Goal: Transaction & Acquisition: Purchase product/service

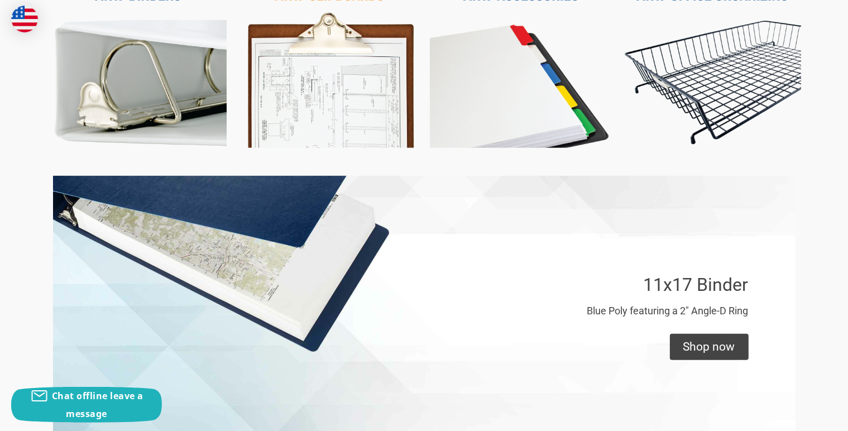
scroll to position [558, 0]
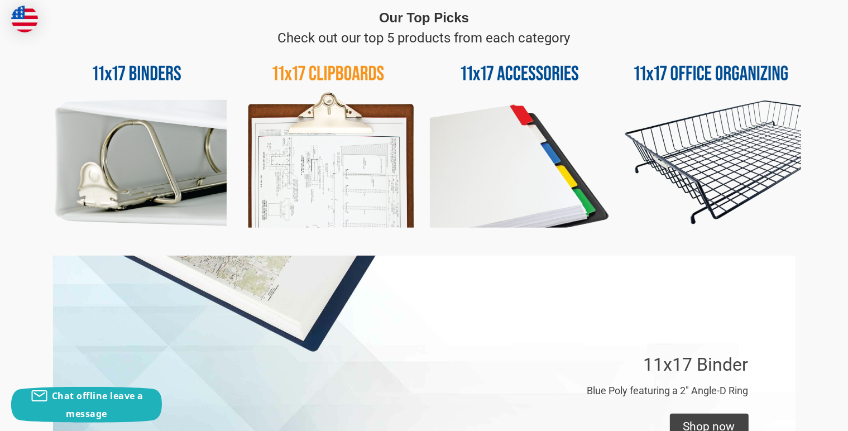
click at [127, 71] on img at bounding box center [137, 138] width 180 height 180
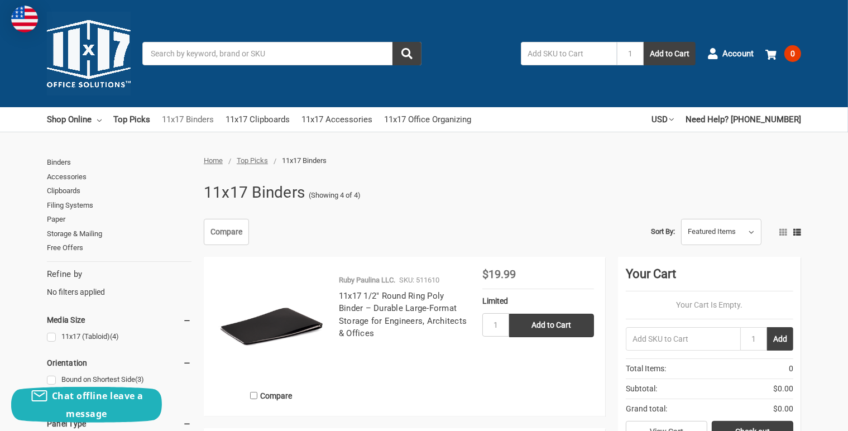
click at [192, 119] on link "11x17 Binders" at bounding box center [188, 119] width 52 height 25
click at [192, 117] on link "11x17 Binders" at bounding box center [188, 119] width 52 height 25
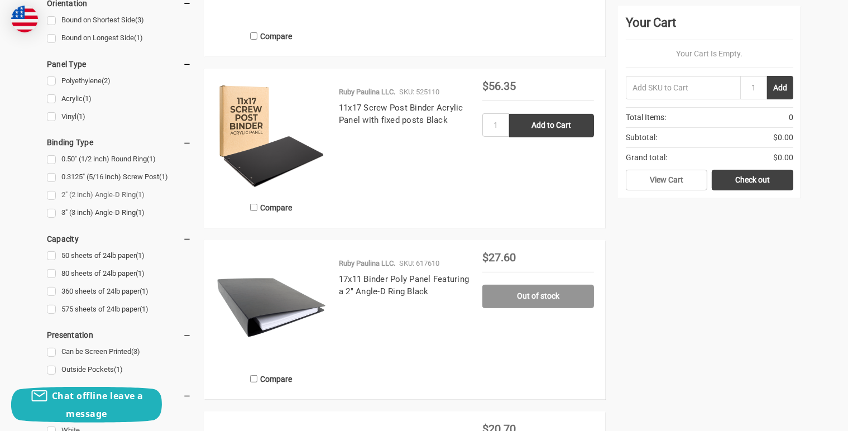
scroll to position [391, 0]
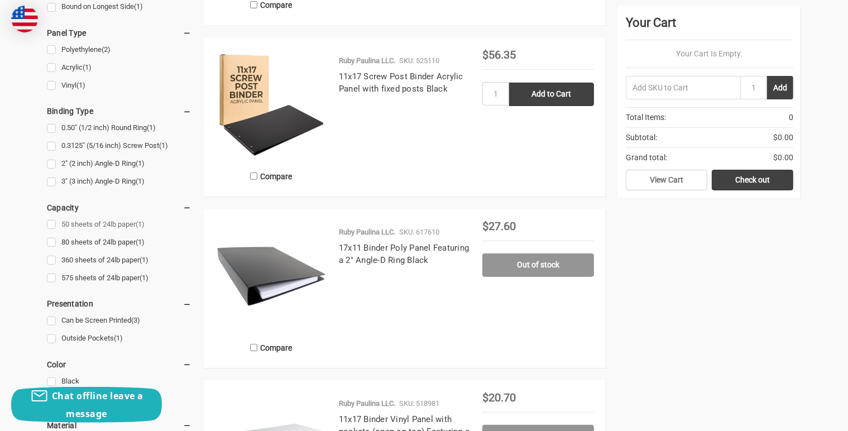
click at [51, 224] on link "50 sheets of 24lb paper (1)" at bounding box center [119, 224] width 145 height 15
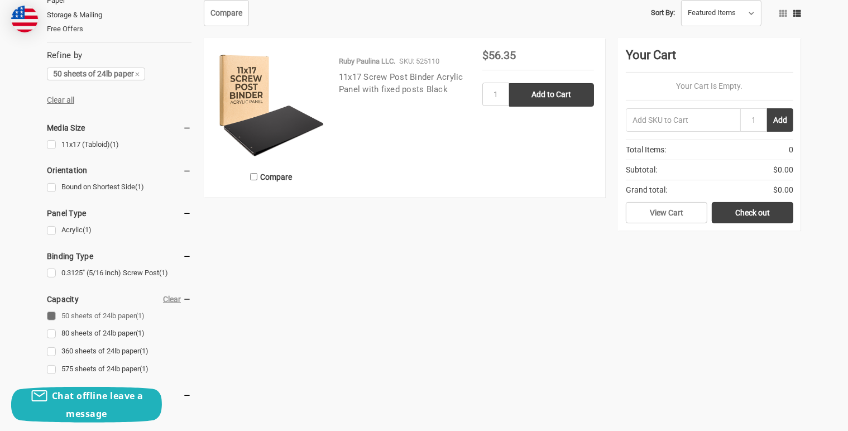
scroll to position [223, 0]
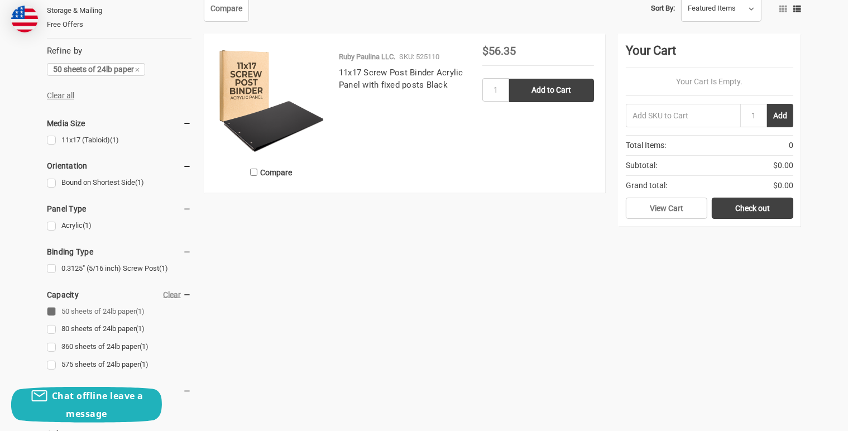
click at [252, 116] on img at bounding box center [271, 101] width 112 height 112
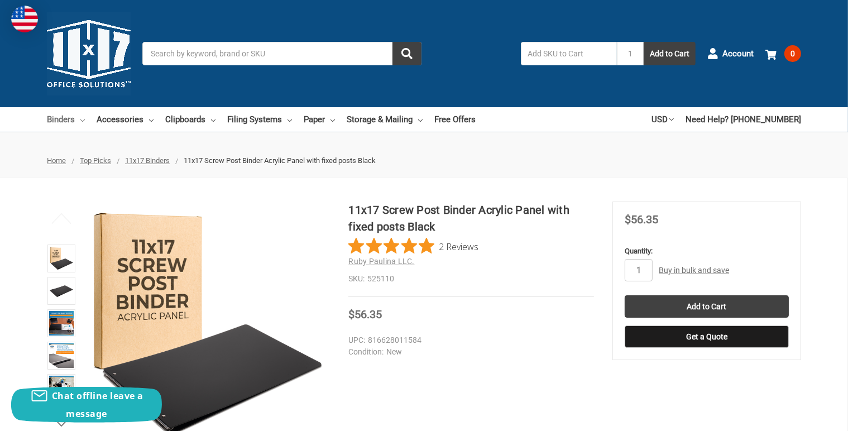
click at [69, 118] on link "Binders" at bounding box center [66, 119] width 38 height 25
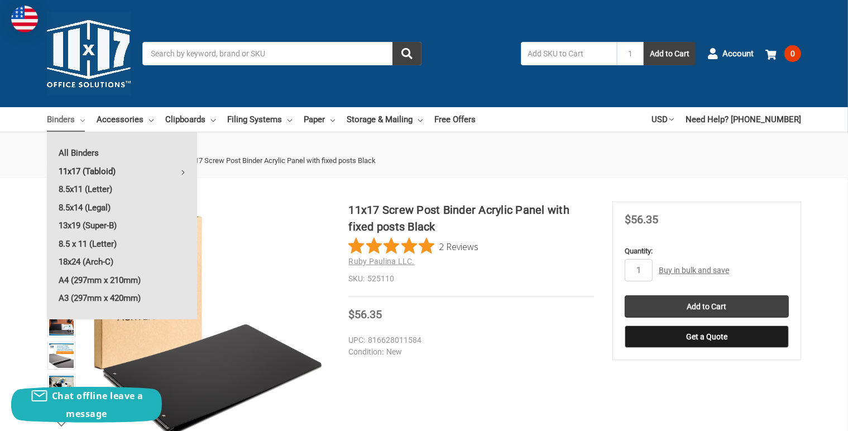
click at [73, 169] on link "11x17 (Tabloid)" at bounding box center [122, 171] width 150 height 18
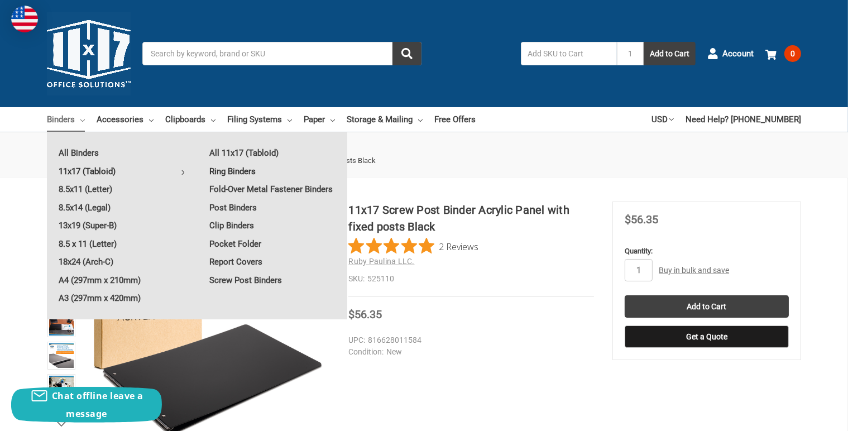
click at [224, 171] on link "Ring Binders" at bounding box center [273, 171] width 150 height 18
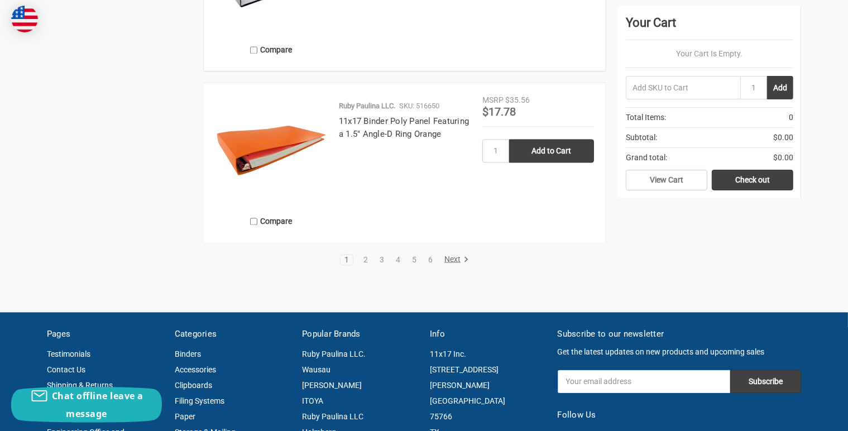
scroll to position [2121, 0]
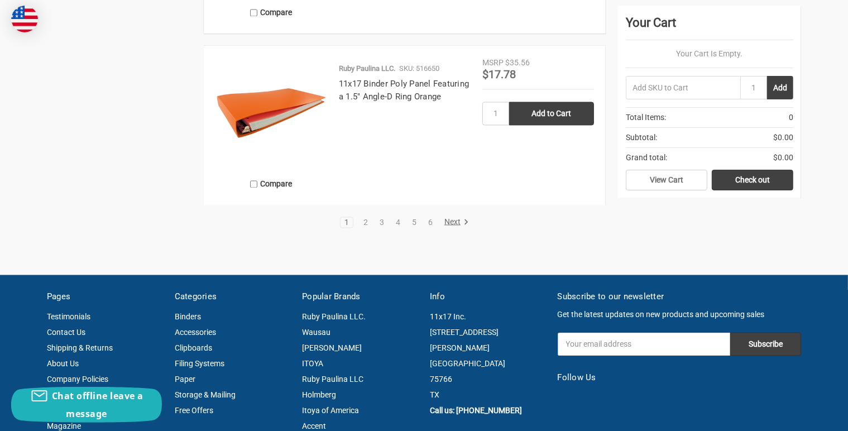
click at [452, 223] on link "Next" at bounding box center [454, 223] width 28 height 10
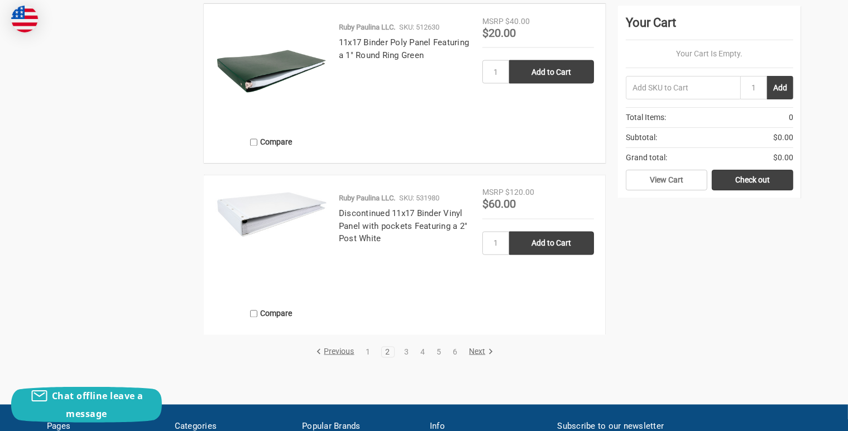
scroll to position [2009, 0]
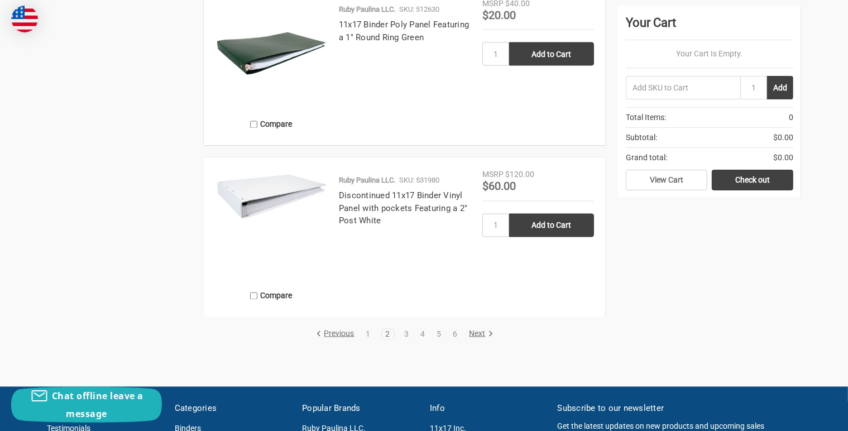
click at [476, 334] on link "Next" at bounding box center [479, 334] width 28 height 10
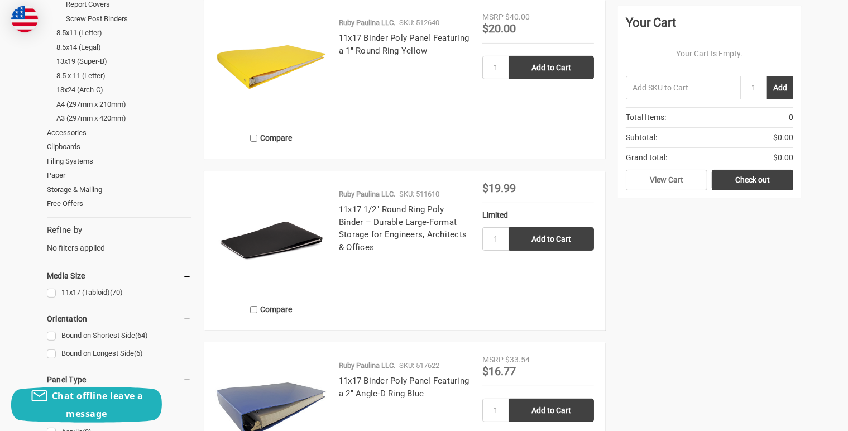
scroll to position [335, 0]
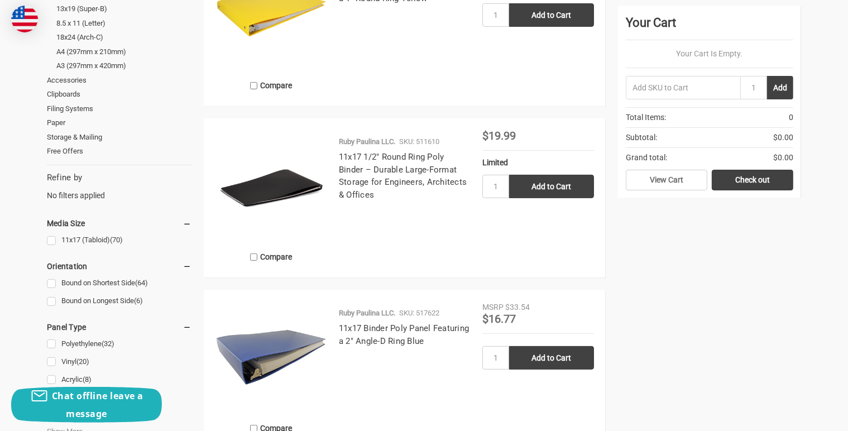
click at [396, 163] on h4 "11x17 1/2" Round Ring Poly Binder – Durable Large-Format Storage for Engineers,…" at bounding box center [405, 176] width 132 height 50
click at [303, 189] on img at bounding box center [271, 186] width 112 height 112
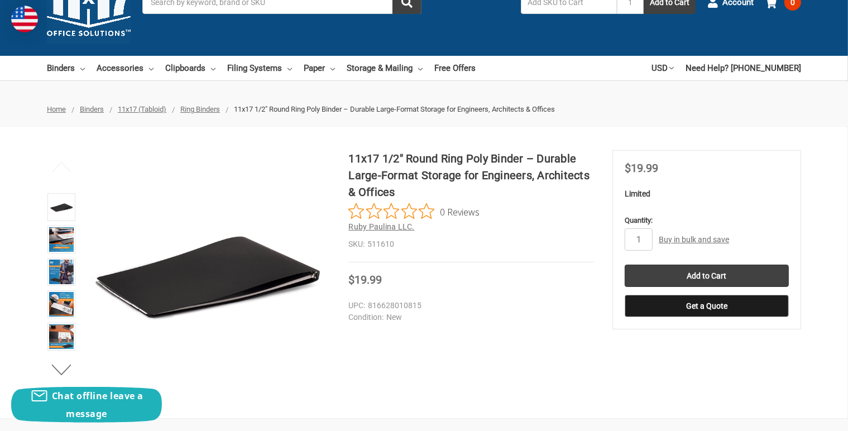
scroll to position [56, 0]
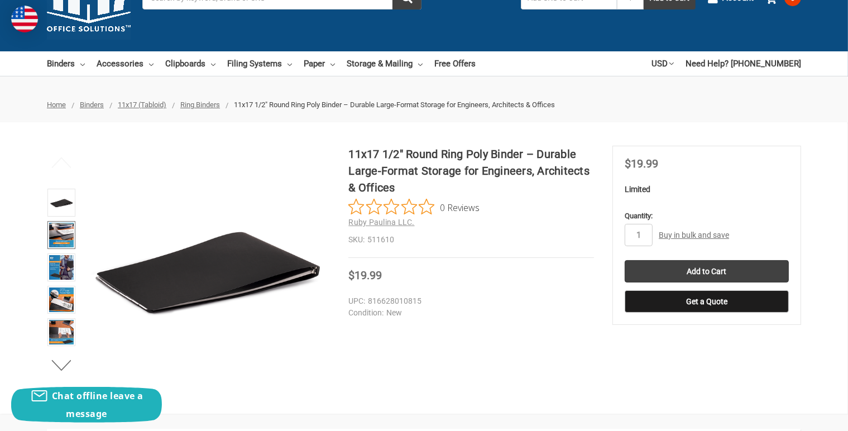
click at [70, 230] on img at bounding box center [61, 235] width 25 height 25
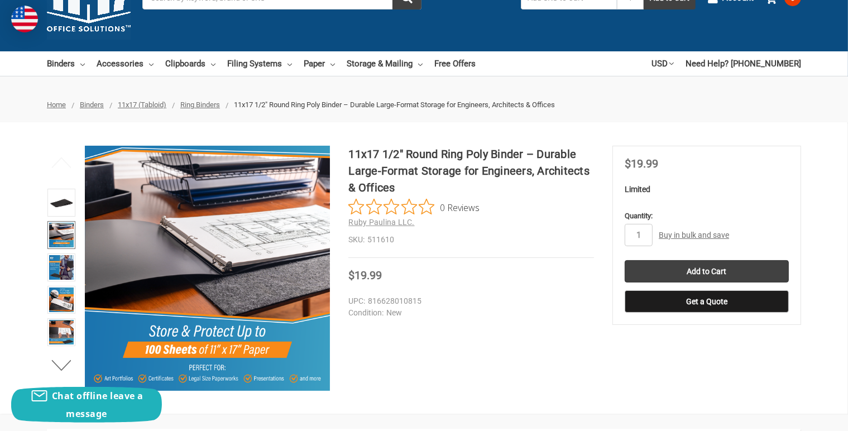
click at [671, 234] on link "Buy in bulk and save" at bounding box center [694, 235] width 70 height 9
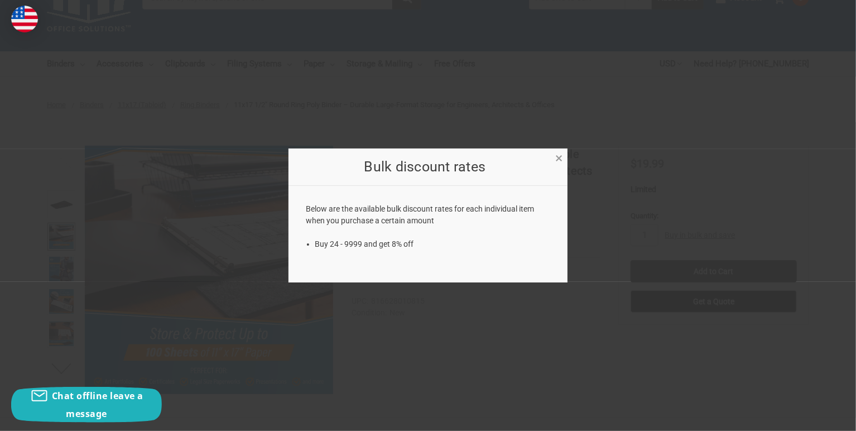
click at [559, 156] on span "×" at bounding box center [558, 158] width 7 height 16
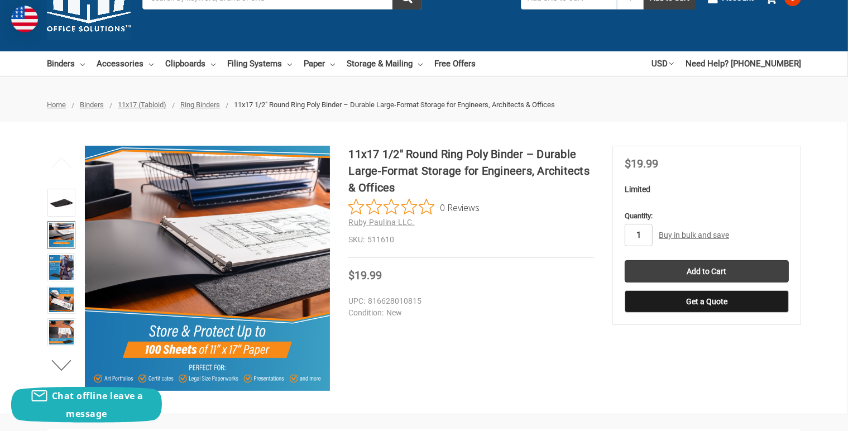
click at [643, 243] on input "1" at bounding box center [639, 235] width 28 height 22
type input "6"
click at [701, 274] on input "Add to Cart" at bounding box center [707, 271] width 164 height 22
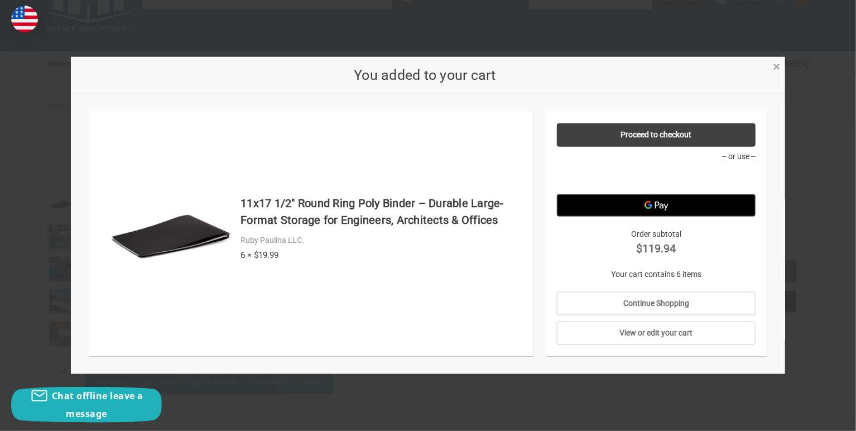
click at [776, 71] on span "×" at bounding box center [776, 67] width 7 height 16
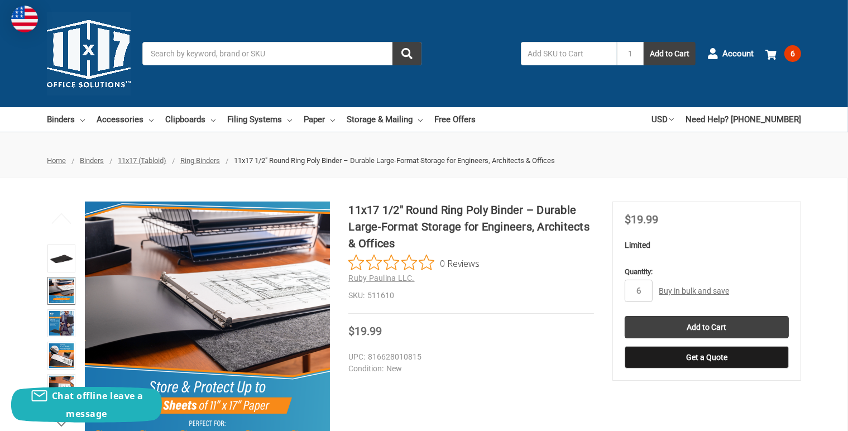
scroll to position [0, 0]
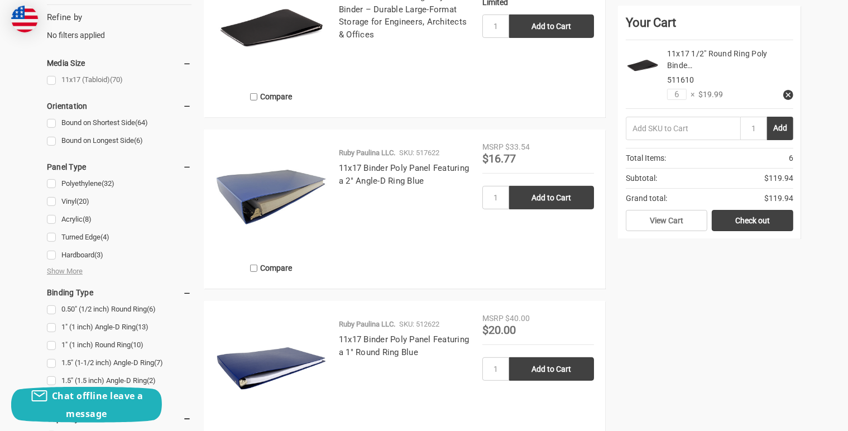
scroll to position [502, 0]
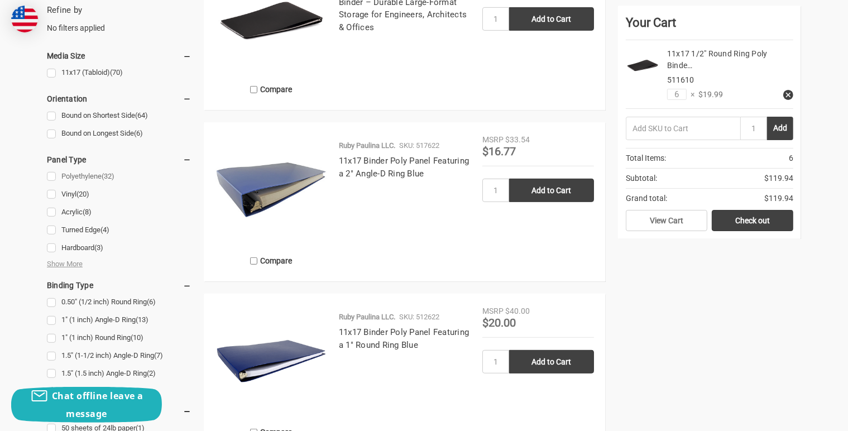
click at [52, 177] on link "Polyethylene (32)" at bounding box center [119, 176] width 145 height 15
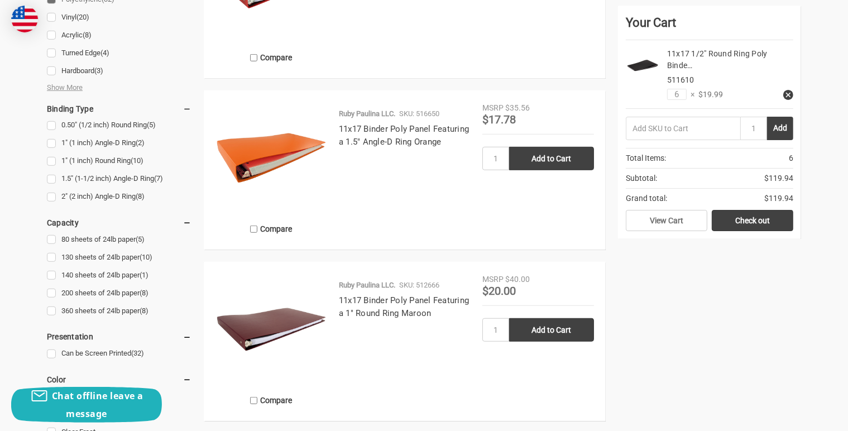
scroll to position [726, 0]
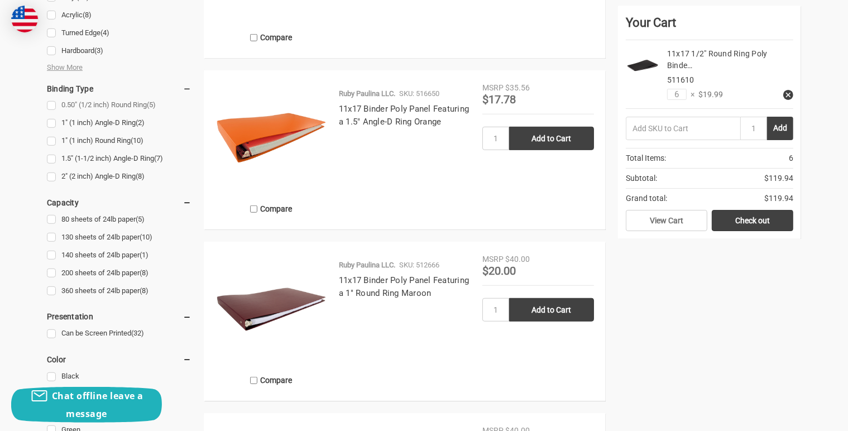
click at [53, 104] on link "0.50" (1/2 inch) Round Ring (5)" at bounding box center [119, 105] width 145 height 15
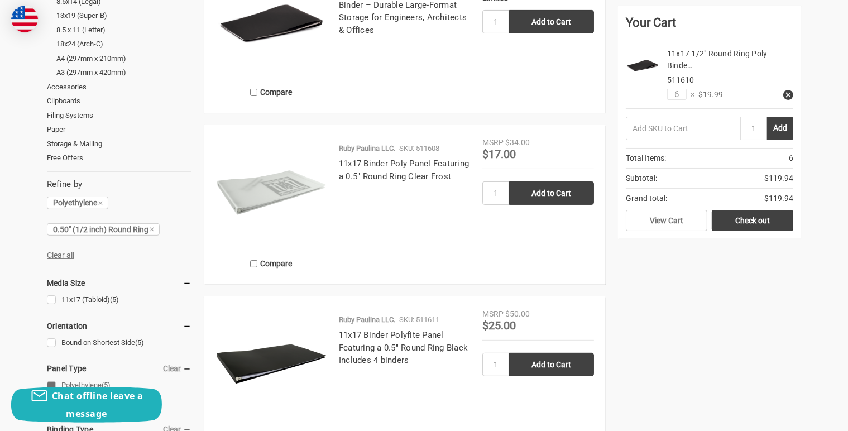
scroll to position [335, 0]
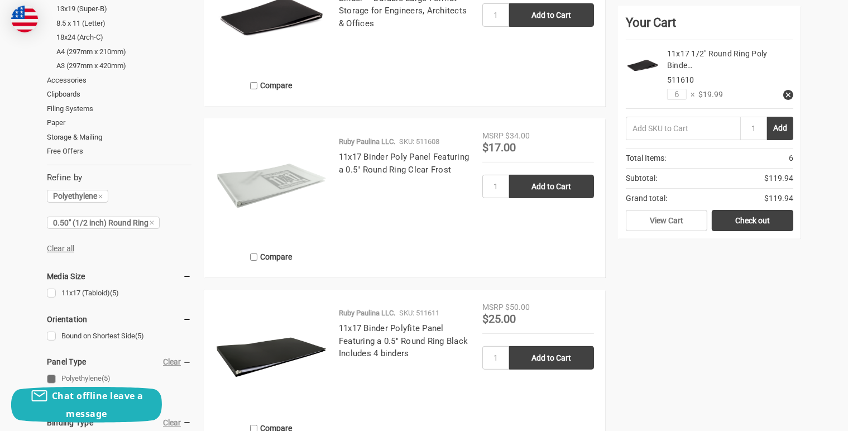
click at [790, 95] on icon at bounding box center [788, 95] width 8 height 8
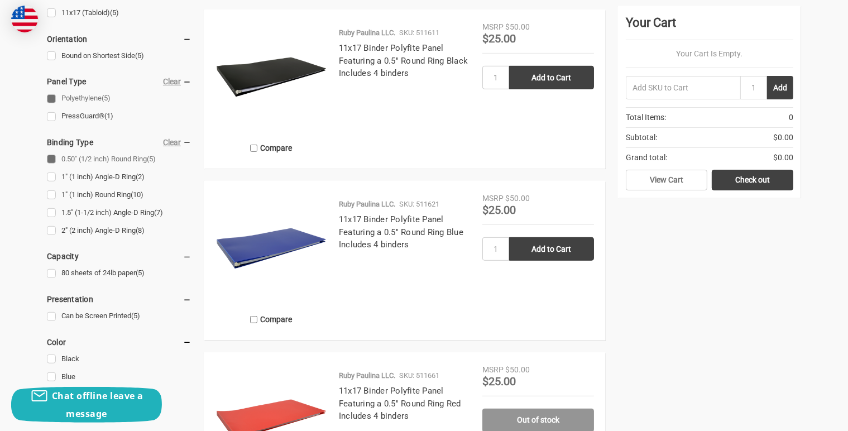
scroll to position [614, 0]
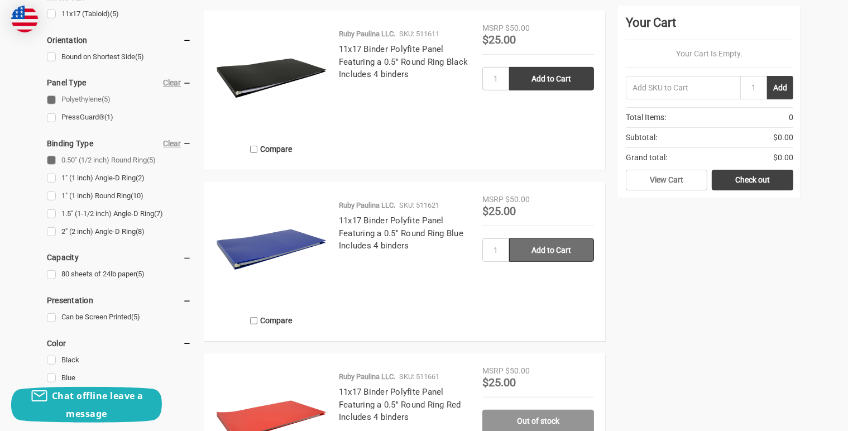
click at [545, 251] on input "Add to Cart" at bounding box center [551, 249] width 85 height 23
type input "Add to Cart"
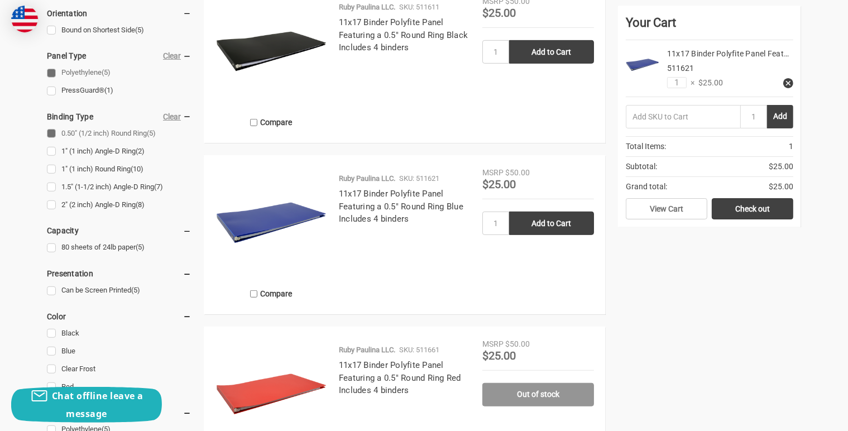
scroll to position [558, 0]
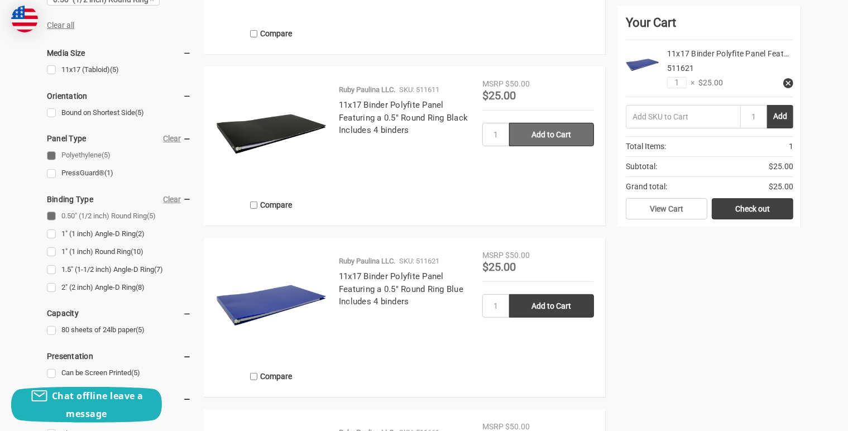
click at [551, 135] on input "Add to Cart" at bounding box center [551, 134] width 85 height 23
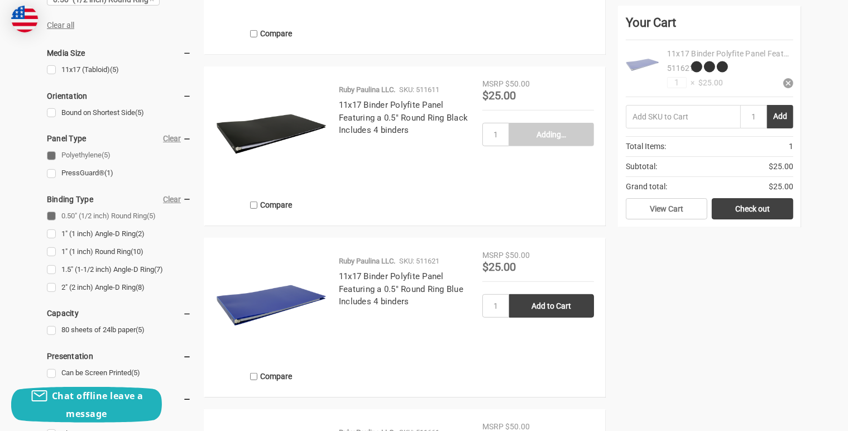
type input "Add to Cart"
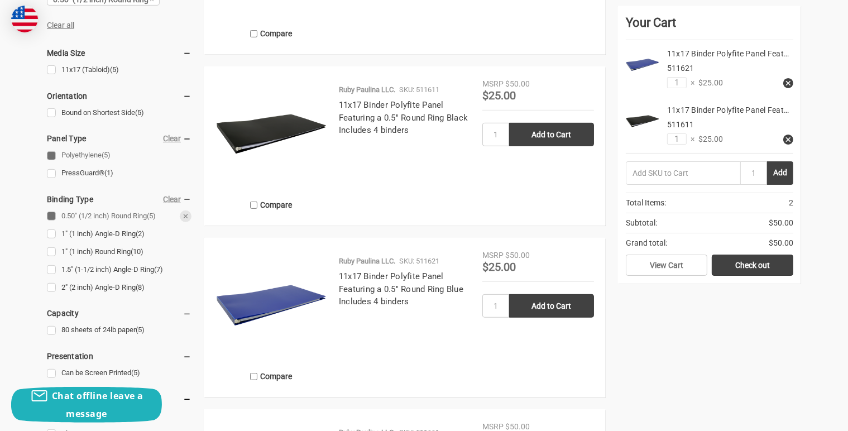
click at [50, 214] on link "0.50" (1/2 inch) Round Ring (5)" at bounding box center [119, 216] width 145 height 15
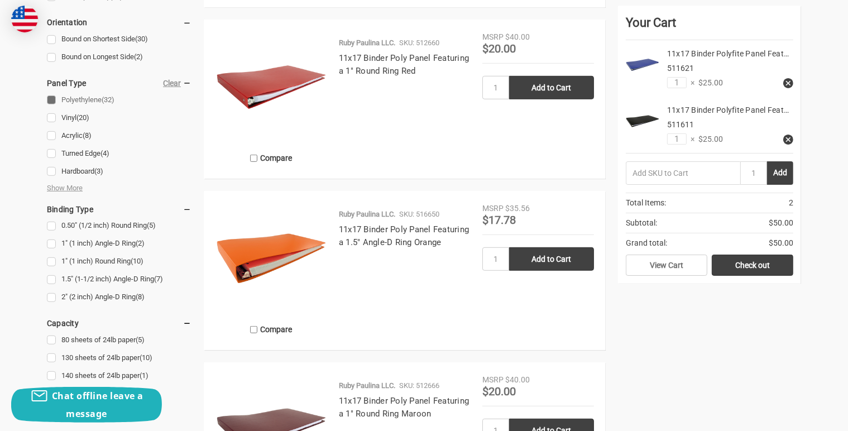
scroll to position [614, 0]
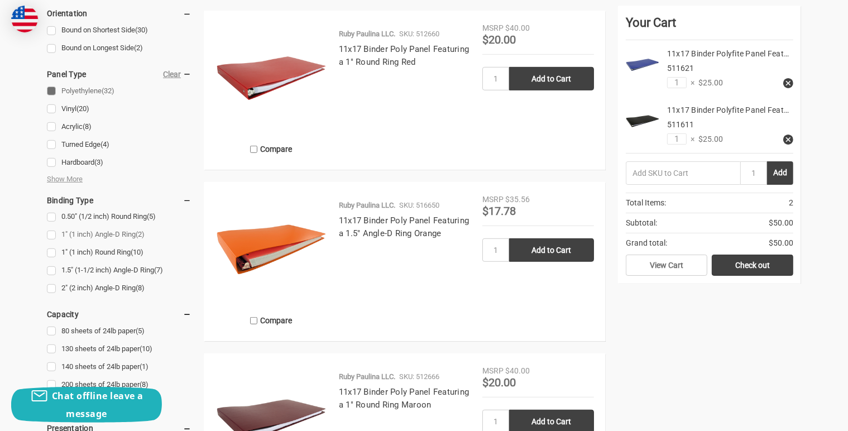
click at [52, 235] on link "1" (1 inch) Angle-D Ring (2)" at bounding box center [119, 234] width 145 height 15
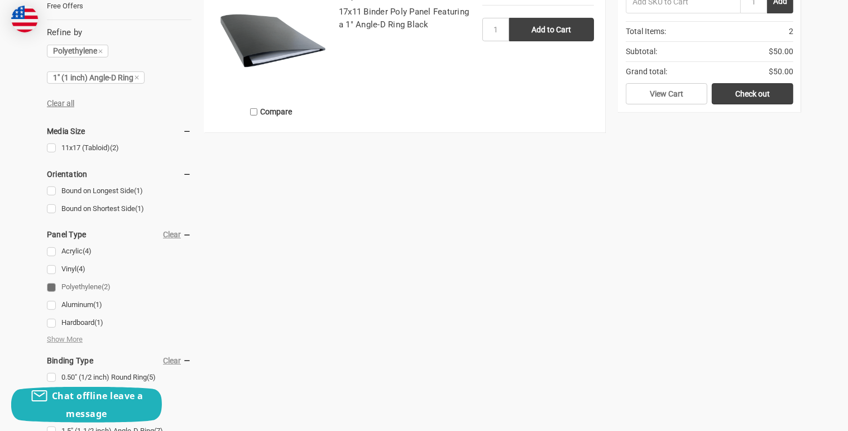
scroll to position [502, 0]
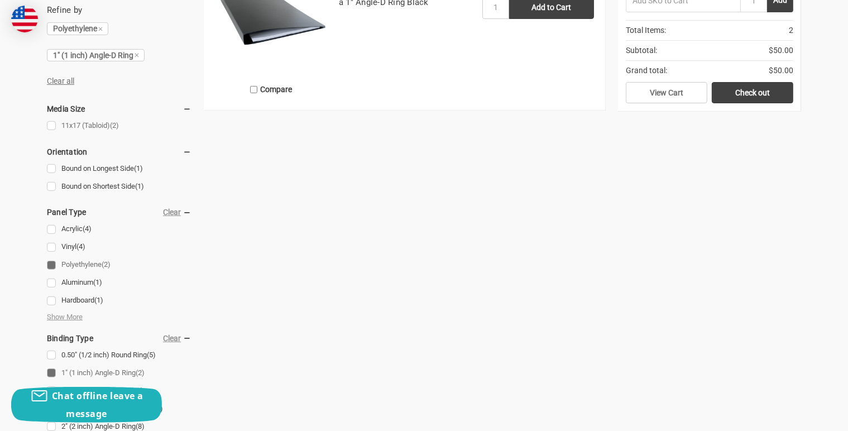
click at [49, 124] on link "11x17 (Tabloid) (2)" at bounding box center [119, 125] width 145 height 15
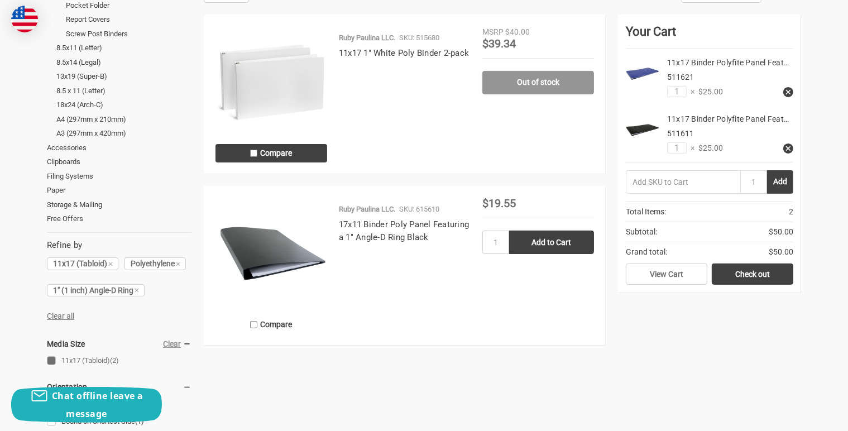
scroll to position [279, 0]
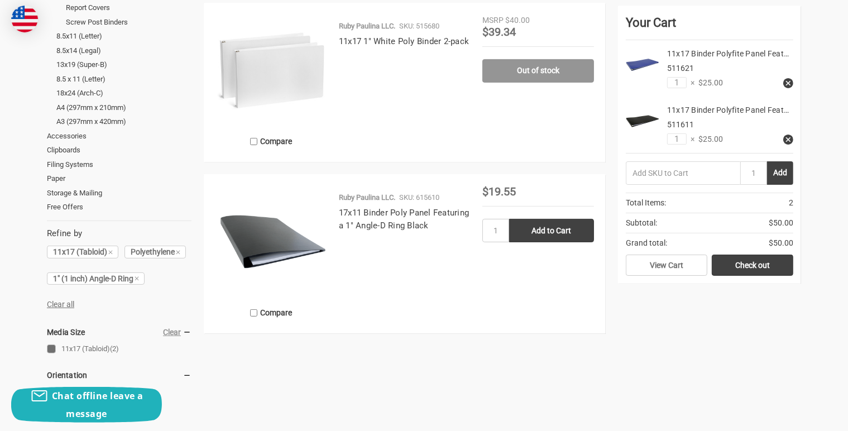
click at [274, 237] on img at bounding box center [271, 242] width 112 height 112
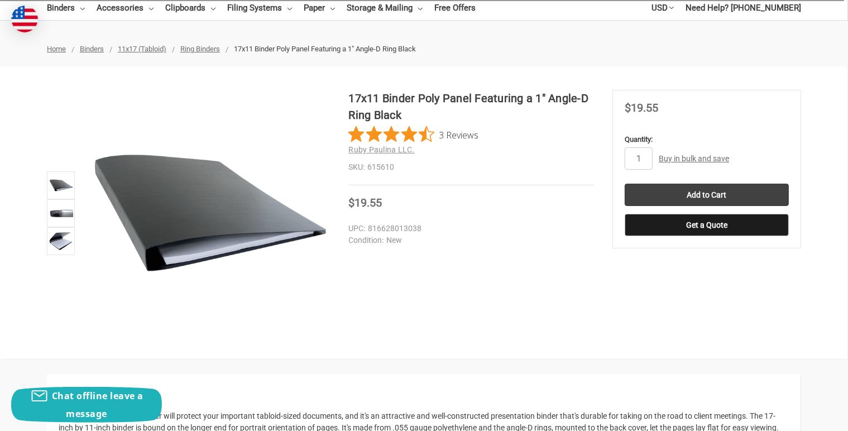
scroll to position [112, 0]
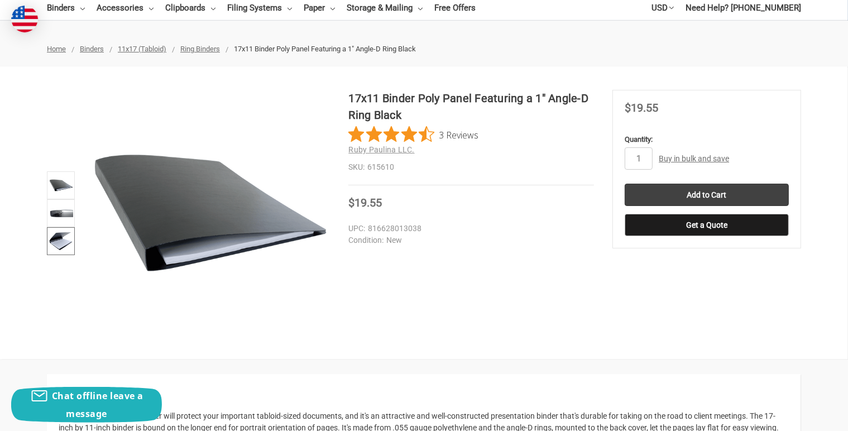
click at [63, 244] on img at bounding box center [61, 241] width 25 height 25
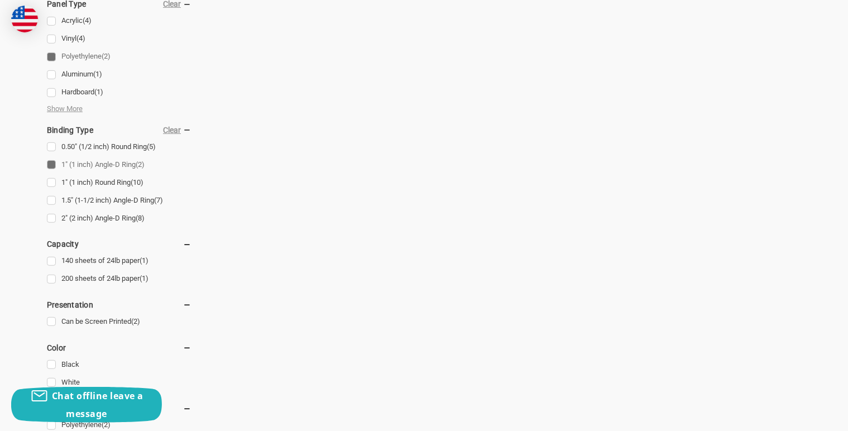
scroll to position [726, 0]
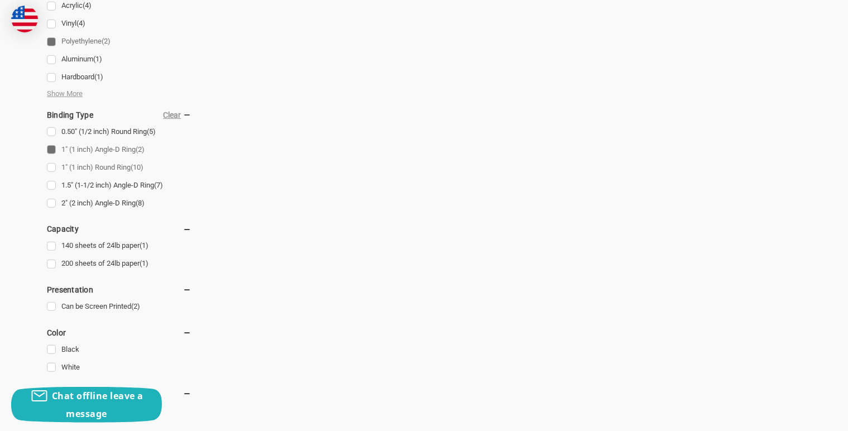
click at [51, 167] on link "1" (1 inch) Round Ring (10)" at bounding box center [119, 167] width 145 height 15
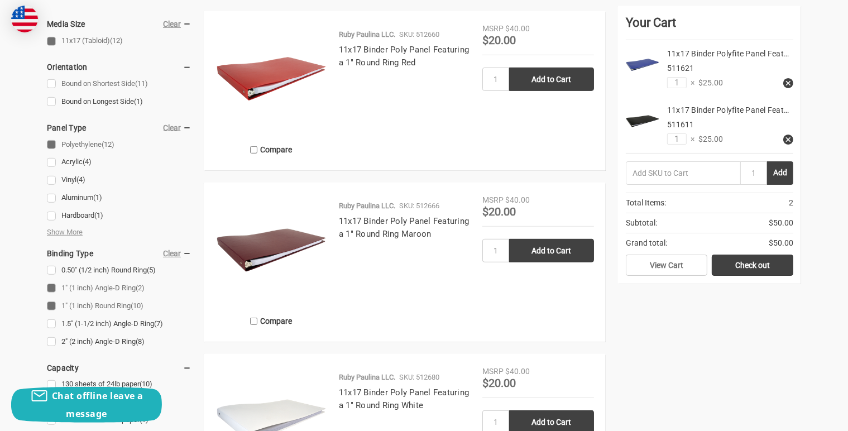
scroll to position [614, 0]
click at [54, 285] on link "1" (1 inch) Angle-D Ring (2)" at bounding box center [119, 287] width 145 height 15
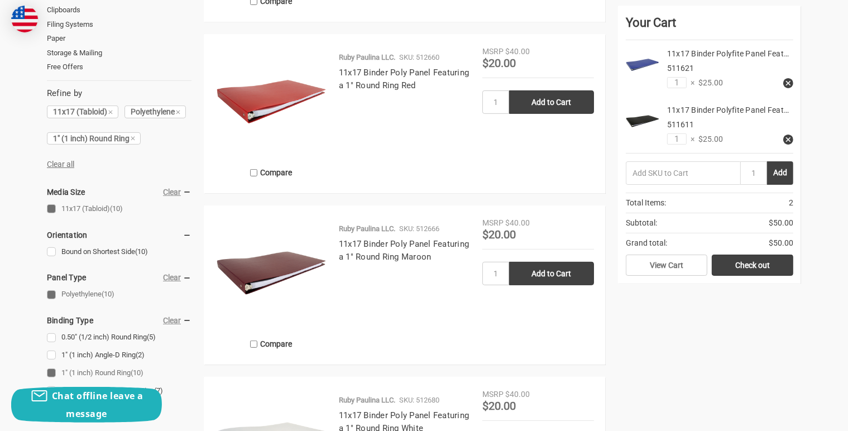
scroll to position [335, 0]
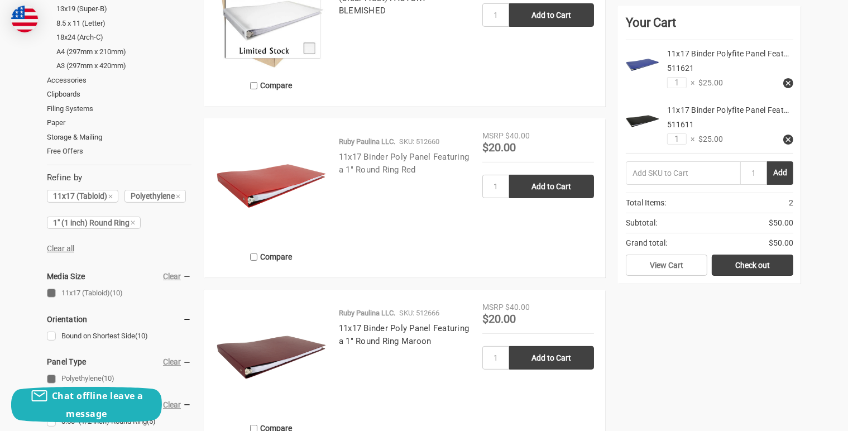
click at [402, 160] on link "11x17 Binder Poly Panel Featuring a 1" Round Ring Red" at bounding box center [404, 163] width 130 height 23
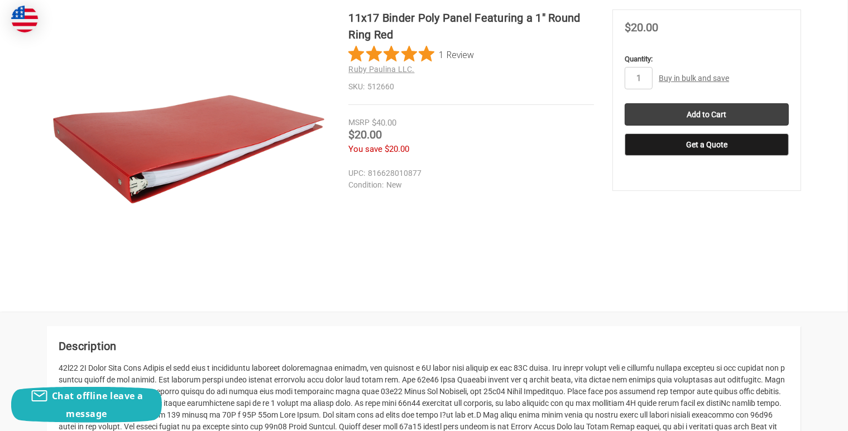
scroll to position [112, 0]
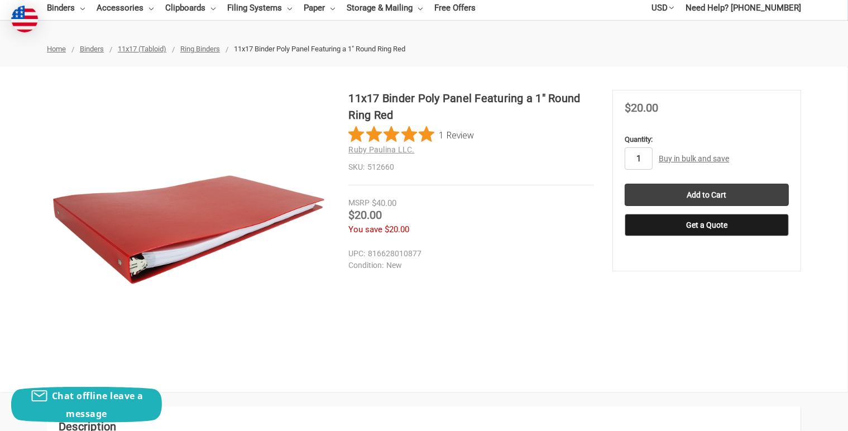
click at [643, 160] on input "1" at bounding box center [639, 158] width 28 height 22
type input "2"
click at [706, 195] on input "Add to Cart" at bounding box center [707, 195] width 164 height 22
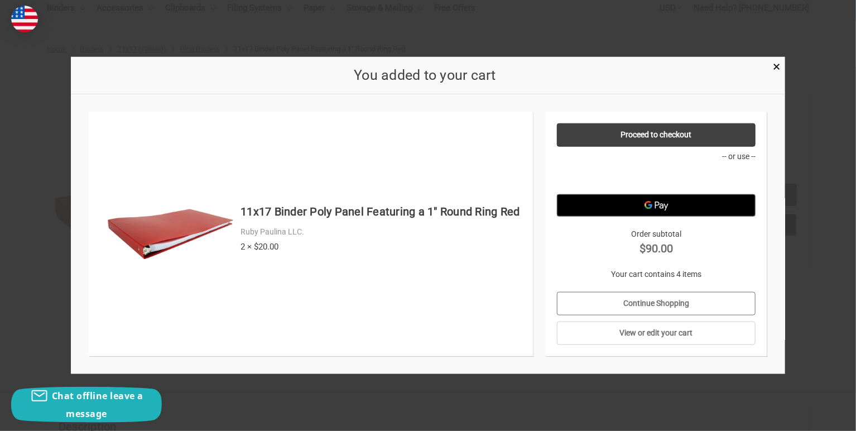
click at [655, 303] on link "Continue Shopping" at bounding box center [656, 303] width 199 height 23
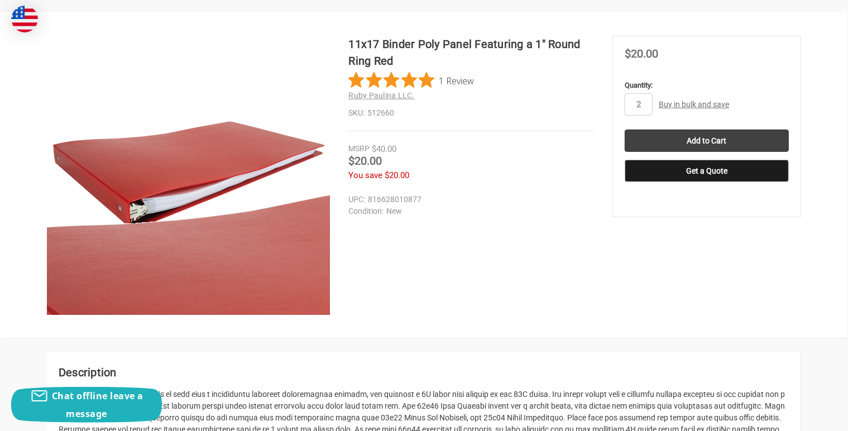
scroll to position [167, 0]
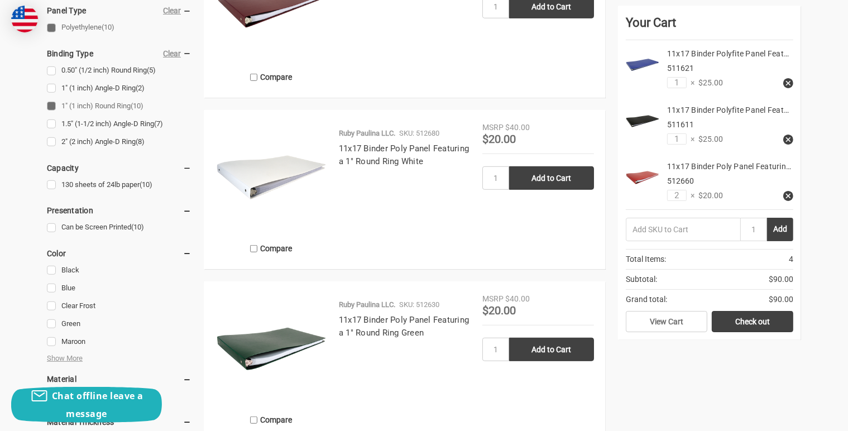
scroll to position [670, 0]
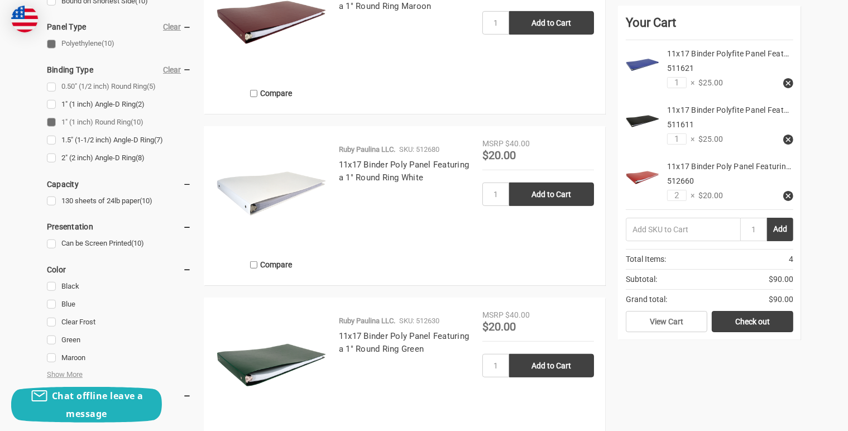
click at [52, 85] on link "0.50" (1/2 inch) Round Ring (5)" at bounding box center [119, 86] width 145 height 15
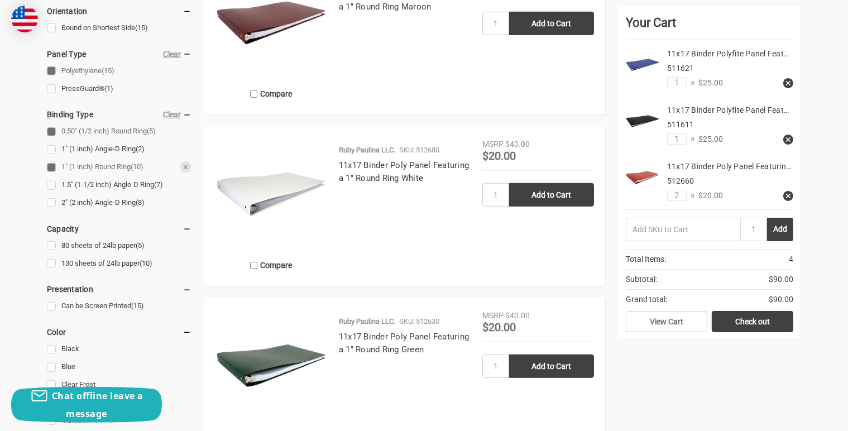
scroll to position [670, 0]
click at [50, 162] on link "1" (1 inch) Round Ring (10)" at bounding box center [119, 166] width 145 height 15
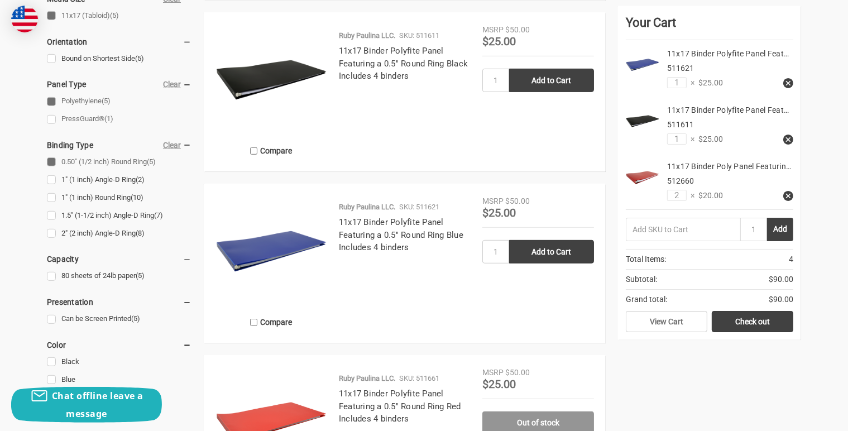
scroll to position [614, 0]
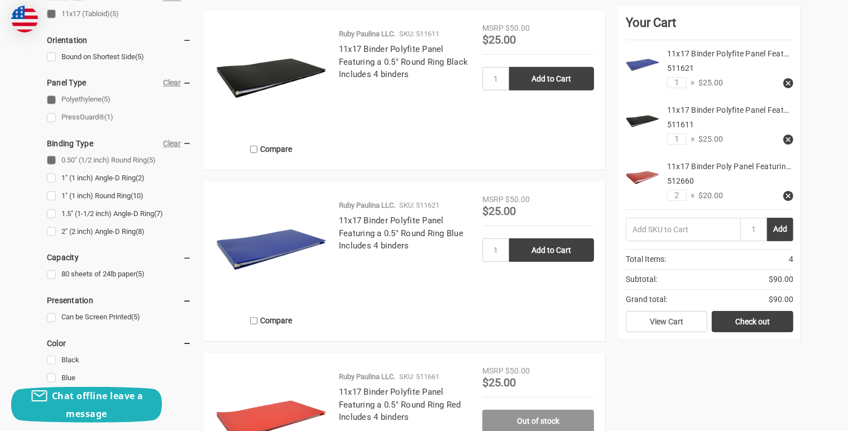
click at [49, 116] on link "PressGuard® (1)" at bounding box center [119, 117] width 145 height 15
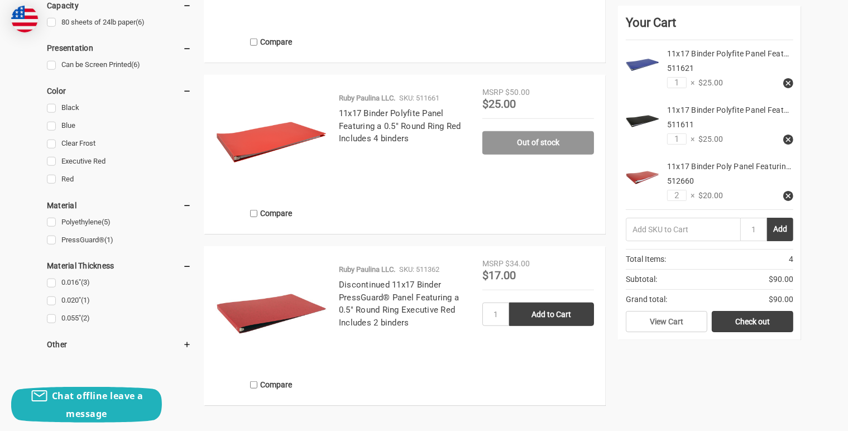
scroll to position [893, 0]
click at [280, 303] on img at bounding box center [271, 313] width 112 height 112
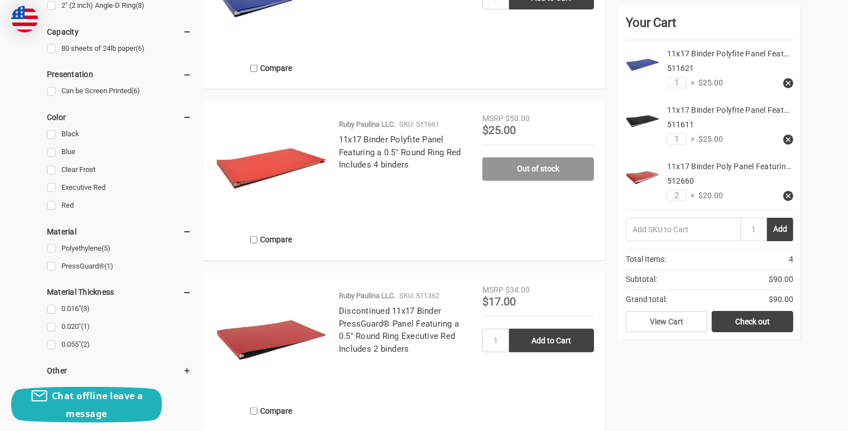
scroll to position [779, 0]
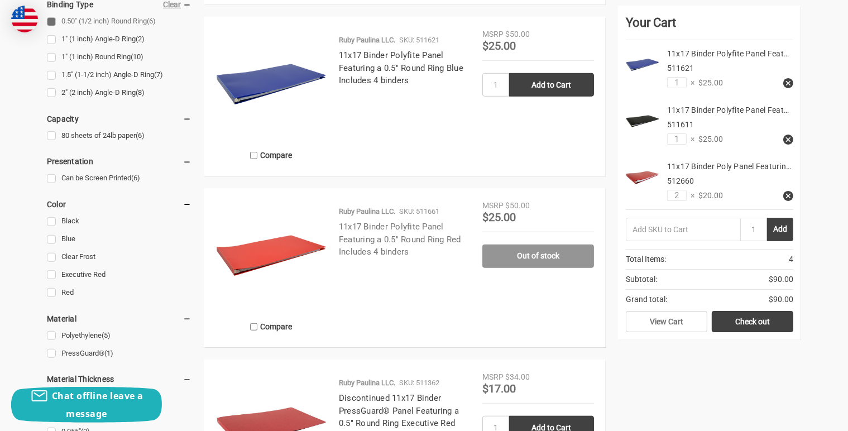
click at [378, 237] on link "11x17 Binder Polyfite Panel Featuring a 0.5" Round Ring Red Includes 4 binders" at bounding box center [400, 239] width 122 height 35
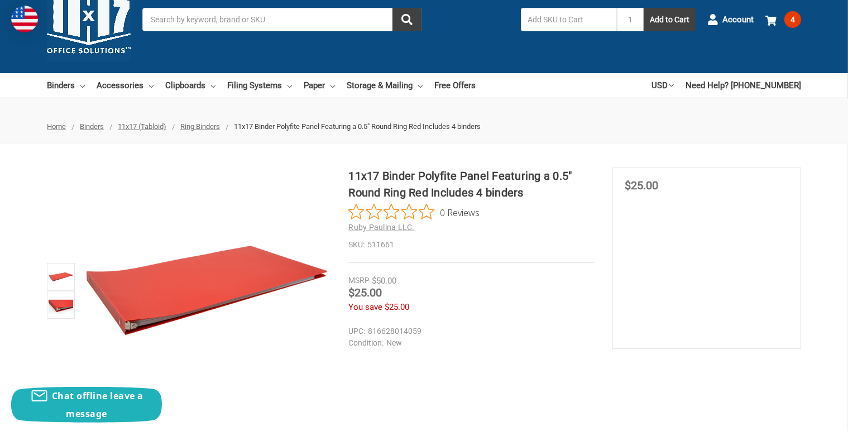
scroll to position [112, 0]
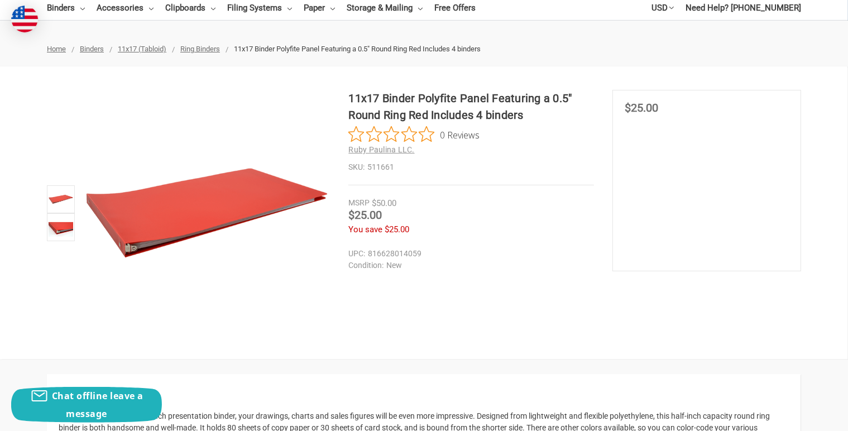
click at [380, 216] on span "$25.00" at bounding box center [364, 214] width 33 height 13
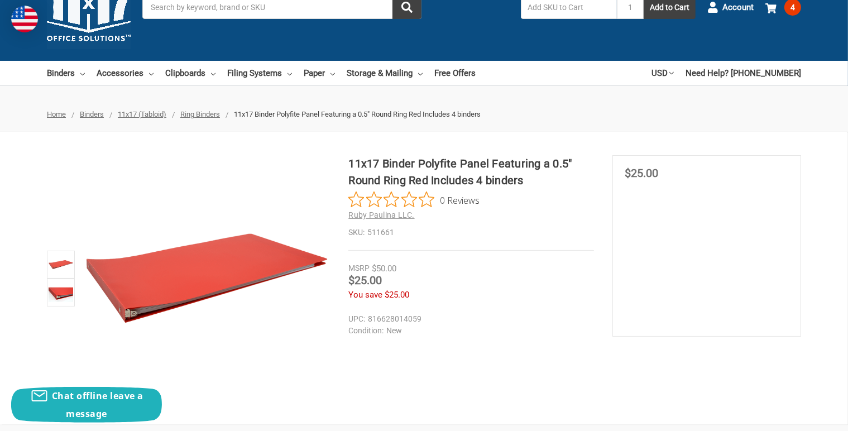
scroll to position [0, 0]
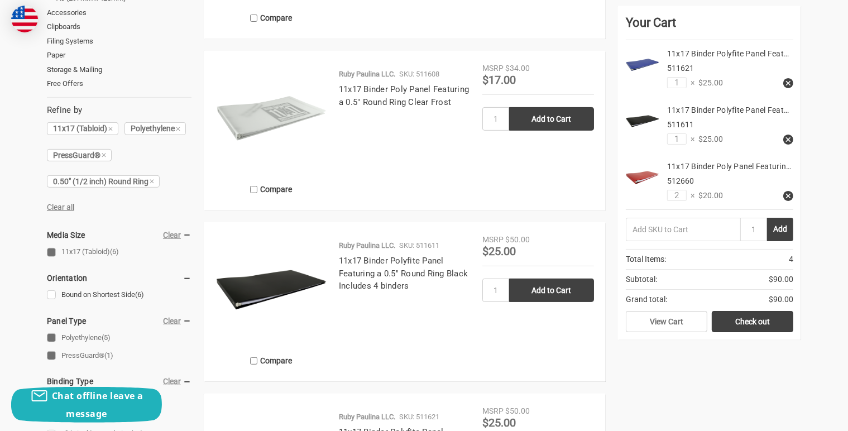
scroll to position [387, 0]
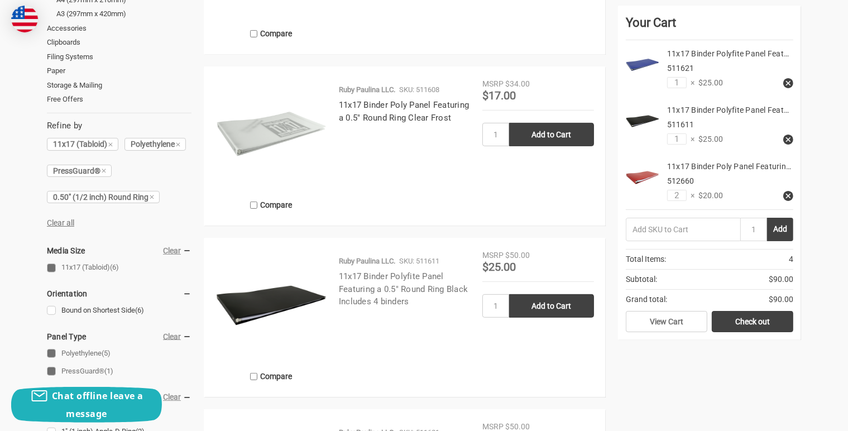
click at [380, 283] on link "11x17 Binder Polyfite Panel Featuring a 0.5" Round Ring Black Includes 4 binders" at bounding box center [403, 288] width 129 height 35
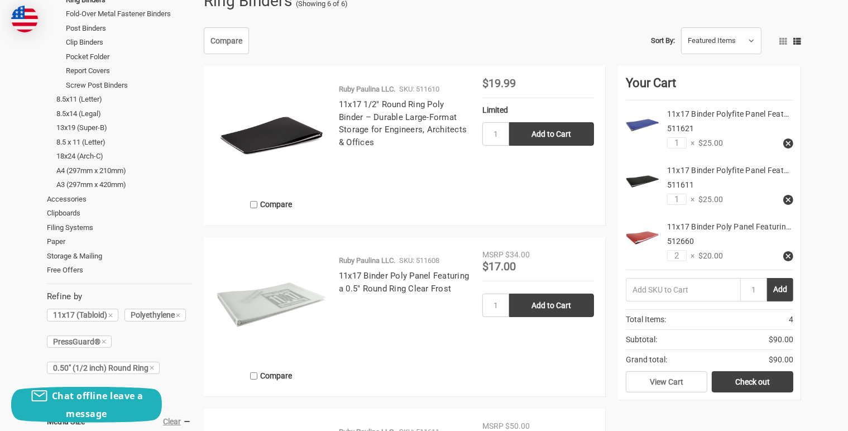
scroll to position [219, 0]
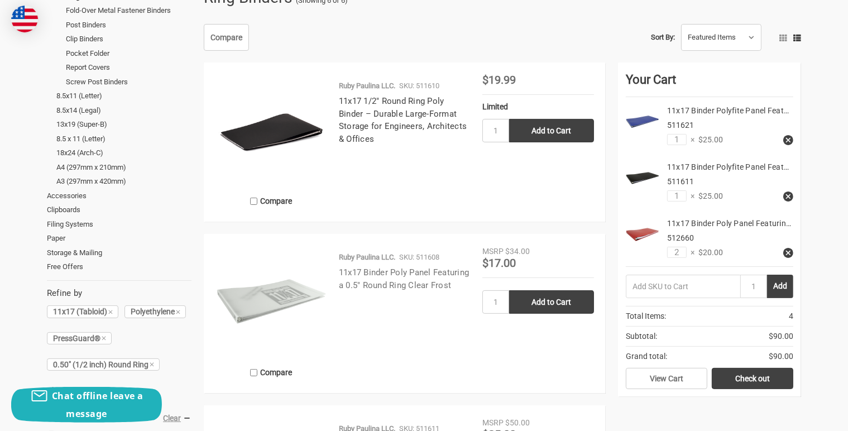
click at [372, 271] on link "11x17 Binder Poly Panel Featuring a 0.5" Round Ring Clear Frost" at bounding box center [404, 278] width 130 height 23
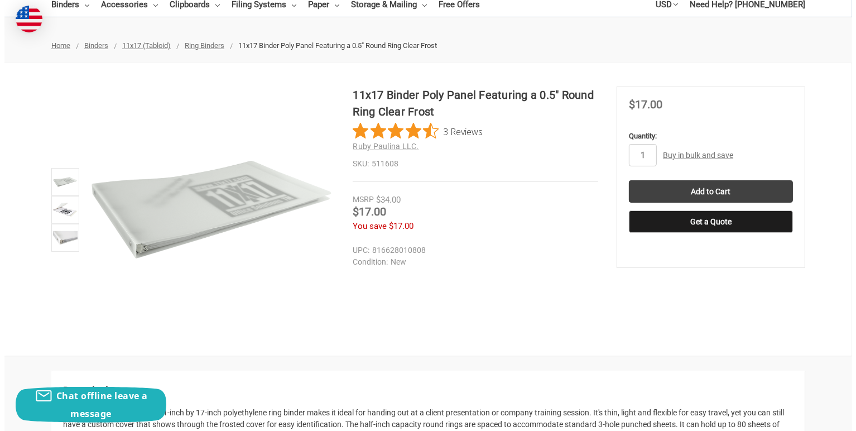
scroll to position [112, 0]
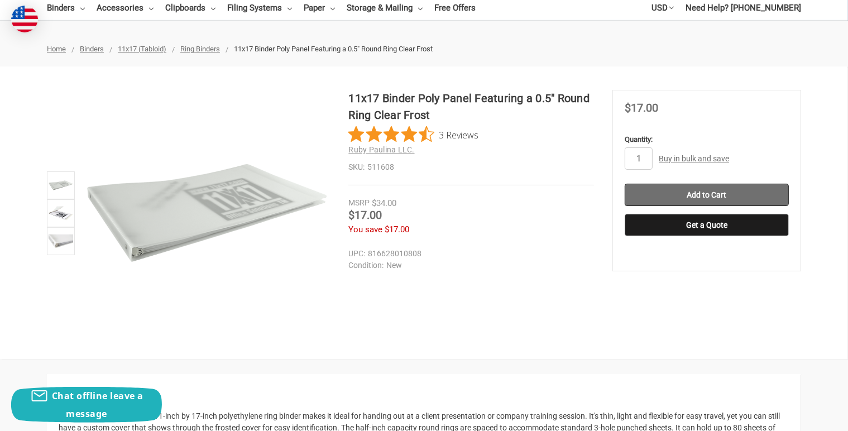
click at [679, 193] on input "Add to Cart" at bounding box center [707, 195] width 164 height 22
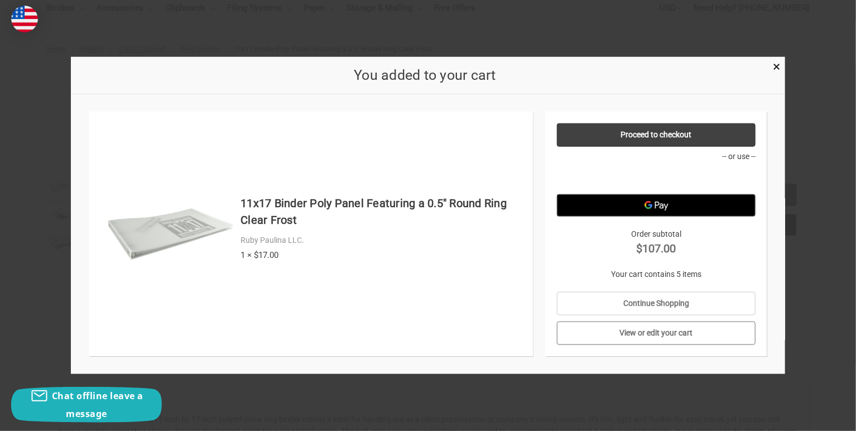
click at [660, 333] on link "View or edit your cart" at bounding box center [656, 332] width 199 height 23
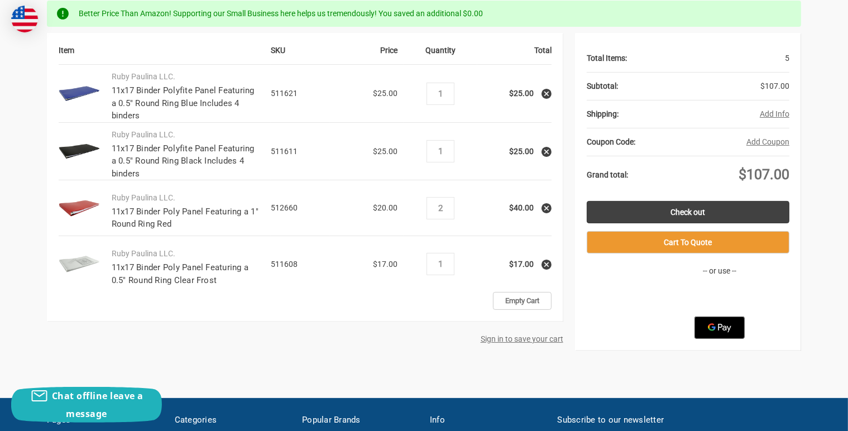
scroll to position [223, 0]
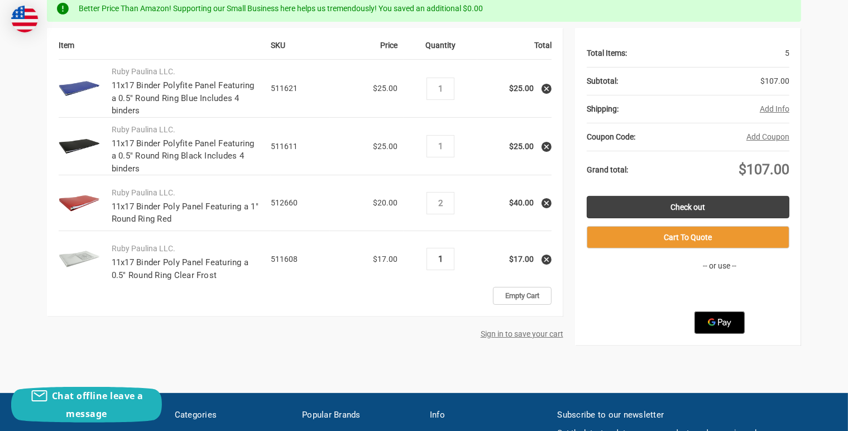
click at [441, 261] on input "1" at bounding box center [441, 259] width 20 height 10
click at [362, 287] on td "Empty Cart" at bounding box center [441, 296] width 222 height 18
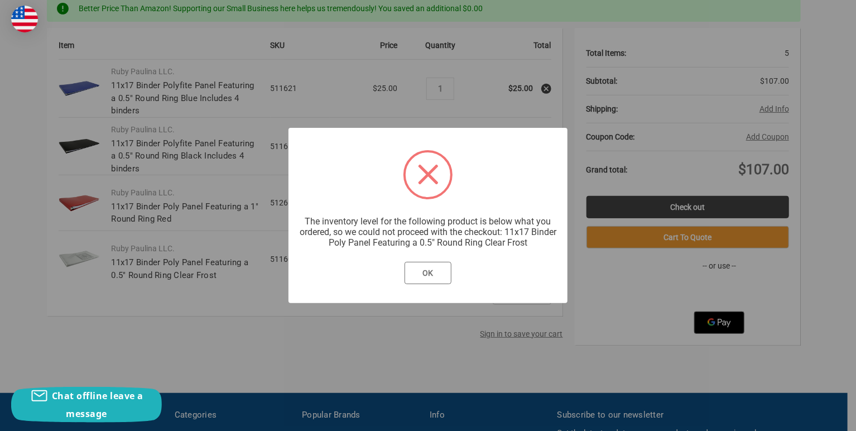
click at [431, 273] on button "OK" at bounding box center [428, 273] width 47 height 22
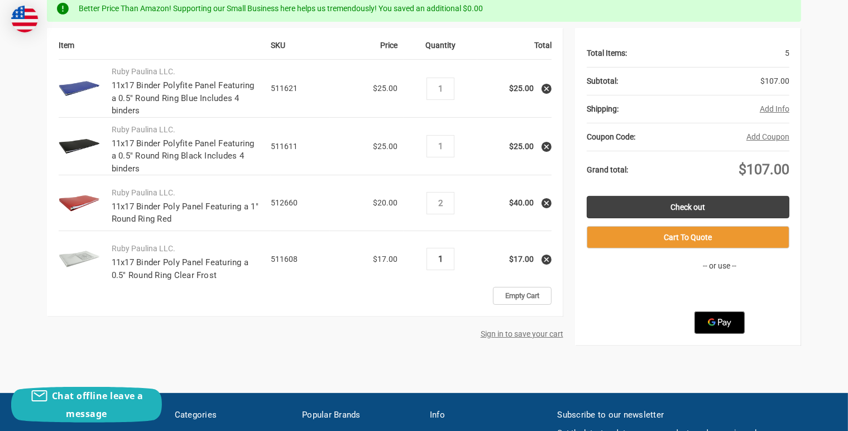
click at [443, 258] on input "1" at bounding box center [441, 259] width 20 height 10
type input "3"
click at [408, 285] on td "Quantity Decrease Quantity: 3 Increase Quantity:" at bounding box center [441, 259] width 74 height 56
click at [440, 258] on input "3" at bounding box center [441, 259] width 20 height 10
click at [380, 303] on td "Empty Cart" at bounding box center [441, 296] width 222 height 18
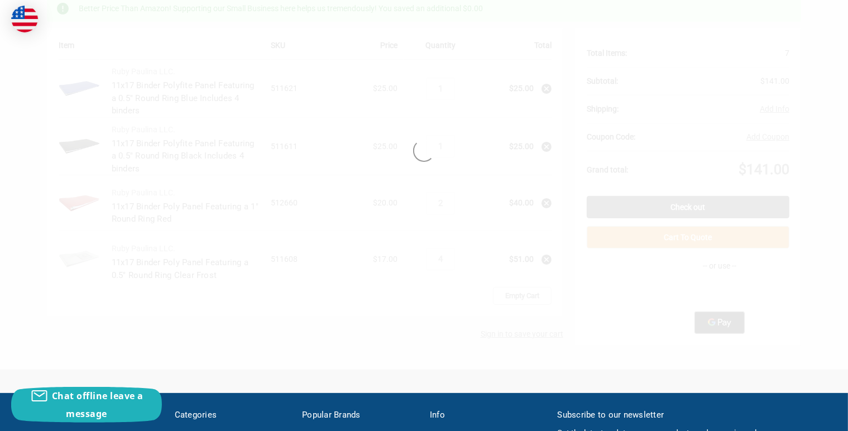
type input "3"
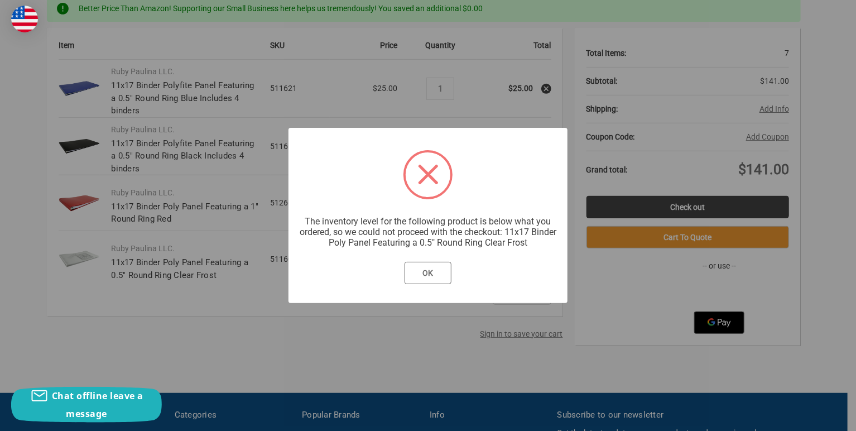
click at [428, 271] on button "OK" at bounding box center [428, 273] width 47 height 22
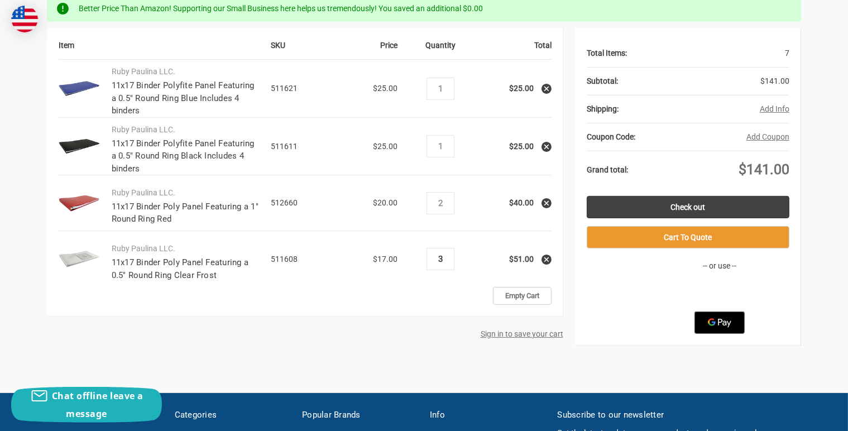
click at [442, 262] on input "3" at bounding box center [441, 259] width 20 height 10
click at [547, 260] on use at bounding box center [546, 259] width 4 height 4
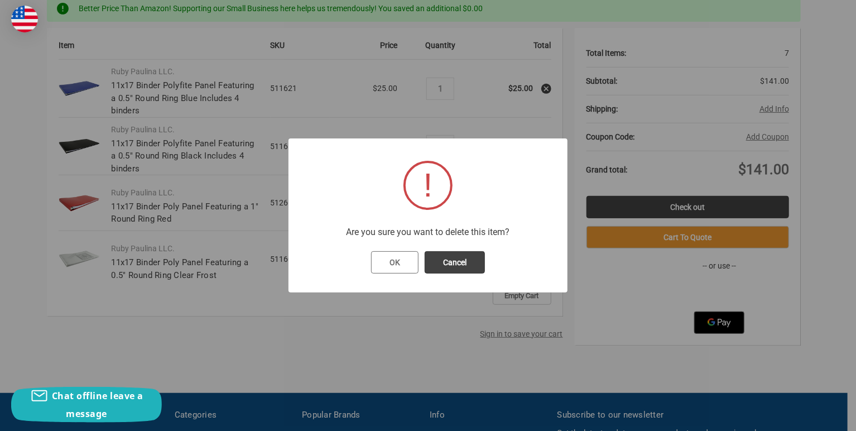
click at [409, 265] on button "OK" at bounding box center [394, 262] width 47 height 22
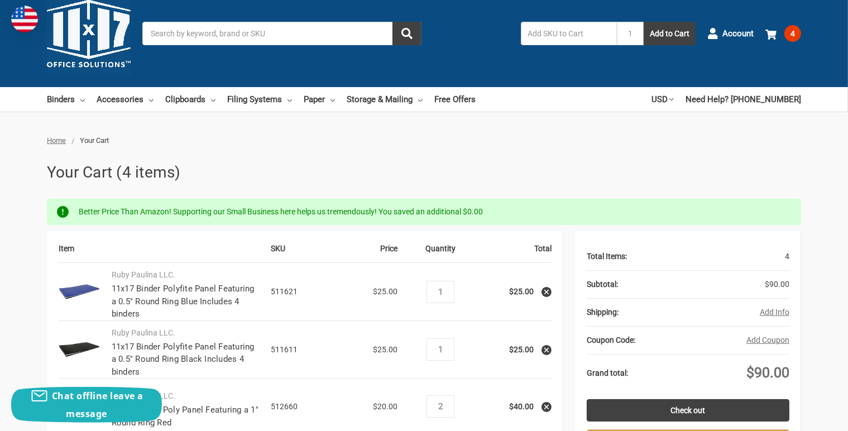
scroll to position [0, 0]
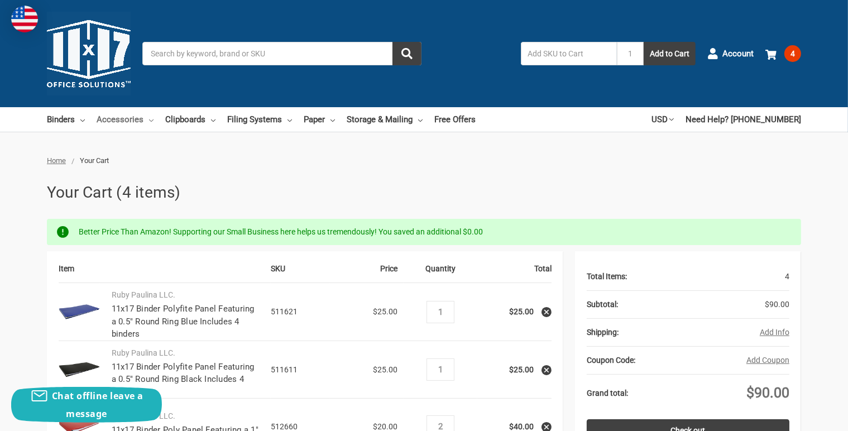
click at [123, 117] on link "Accessories" at bounding box center [125, 119] width 57 height 25
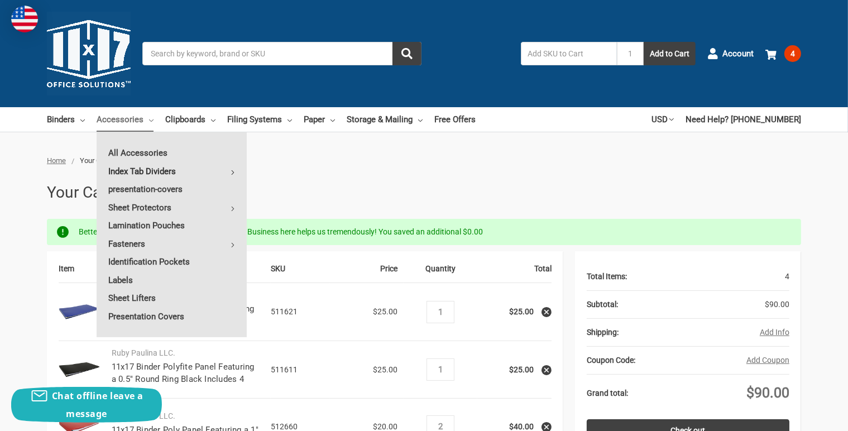
click at [177, 169] on link "Index Tab Dividers" at bounding box center [172, 171] width 150 height 18
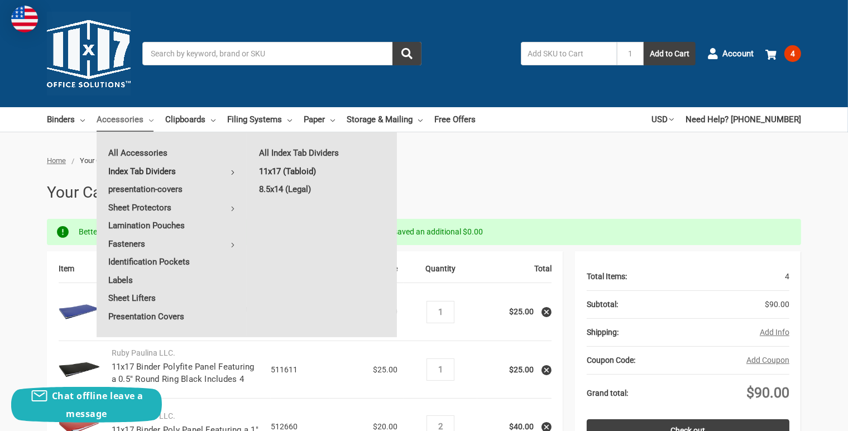
click at [275, 174] on link "11x17 (Tabloid)" at bounding box center [322, 171] width 150 height 18
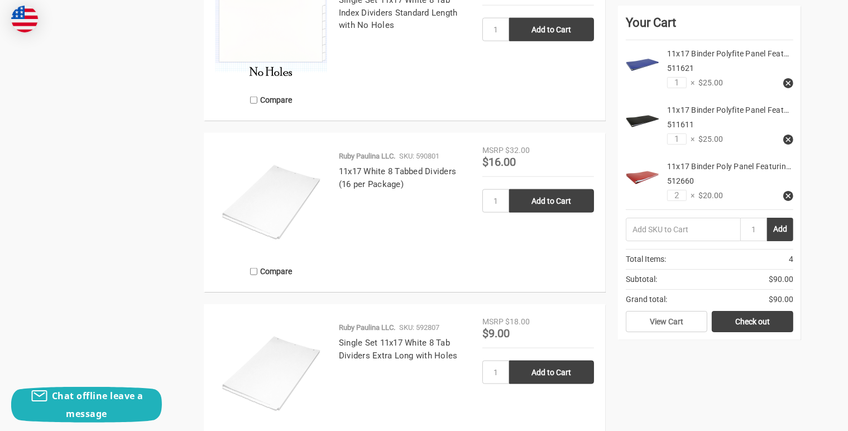
scroll to position [1395, 0]
drag, startPoint x: 406, startPoint y: 279, endPoint x: 376, endPoint y: 249, distance: 42.2
click at [376, 249] on div "Ruby Paulina LLC. SKU: 590801 11x17 White 8 Tabbed Dividers (16 per Package)" at bounding box center [404, 215] width 155 height 130
drag, startPoint x: 376, startPoint y: 249, endPoint x: 487, endPoint y: 253, distance: 110.6
click at [487, 253] on div "MSRP $32.00 Was Price Now $16.00 1 Add to Cart" at bounding box center [538, 211] width 112 height 136
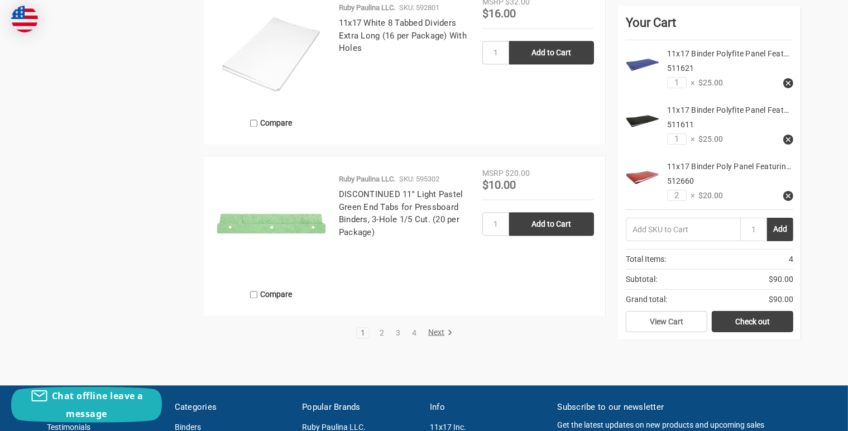
scroll to position [2233, 0]
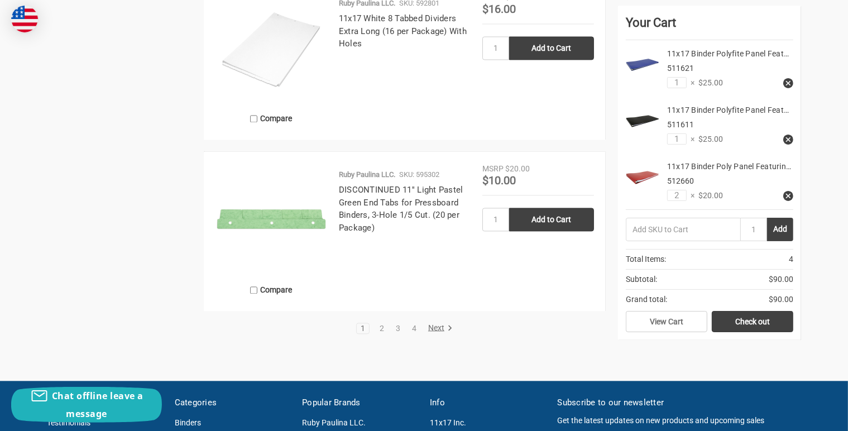
click at [444, 328] on icon at bounding box center [449, 327] width 11 height 11
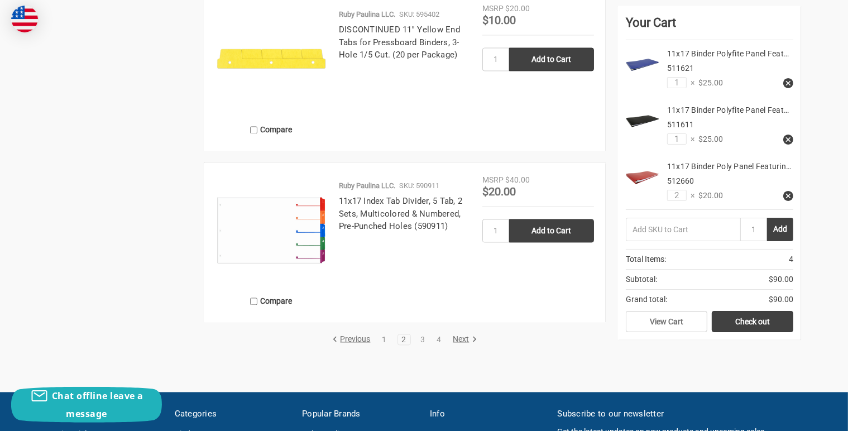
scroll to position [2233, 0]
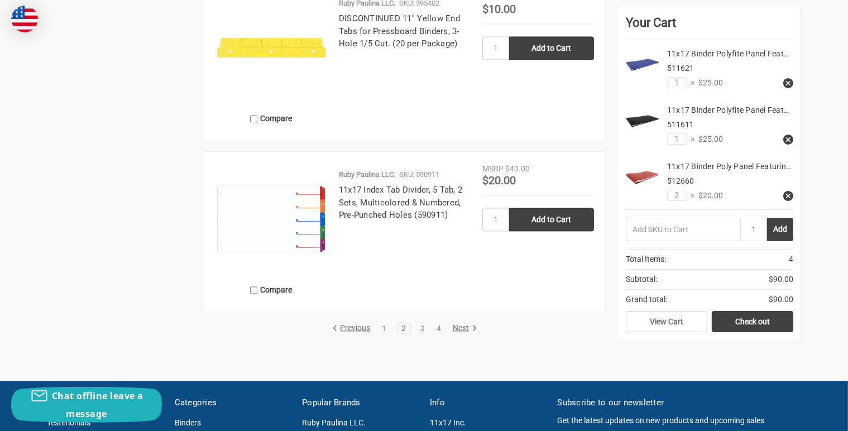
click at [462, 329] on link "Next" at bounding box center [463, 328] width 28 height 10
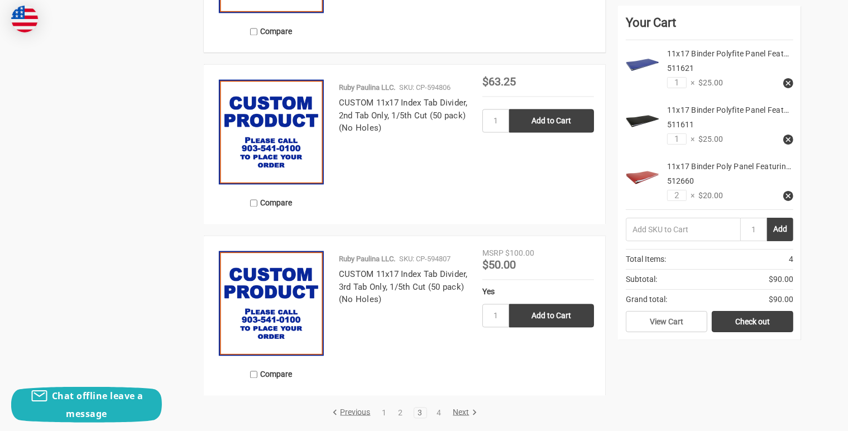
scroll to position [2288, 0]
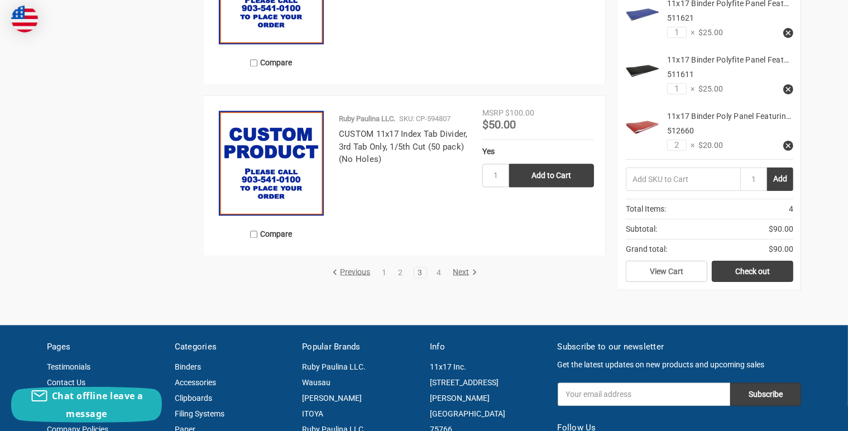
click at [458, 270] on link "Next" at bounding box center [463, 272] width 28 height 10
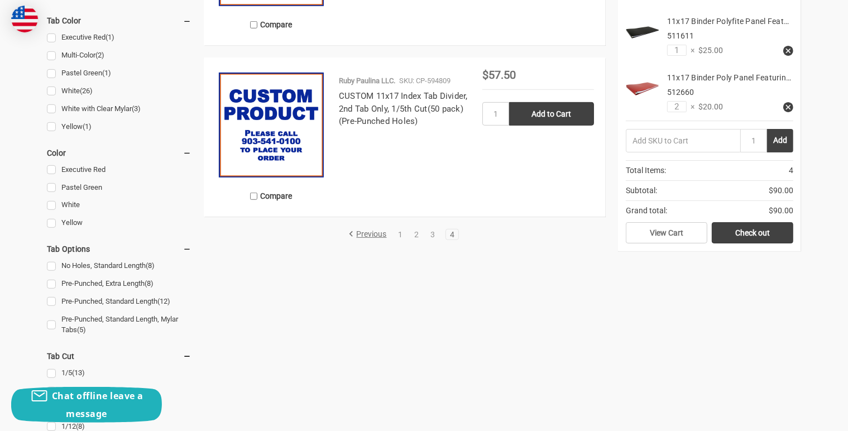
scroll to position [614, 0]
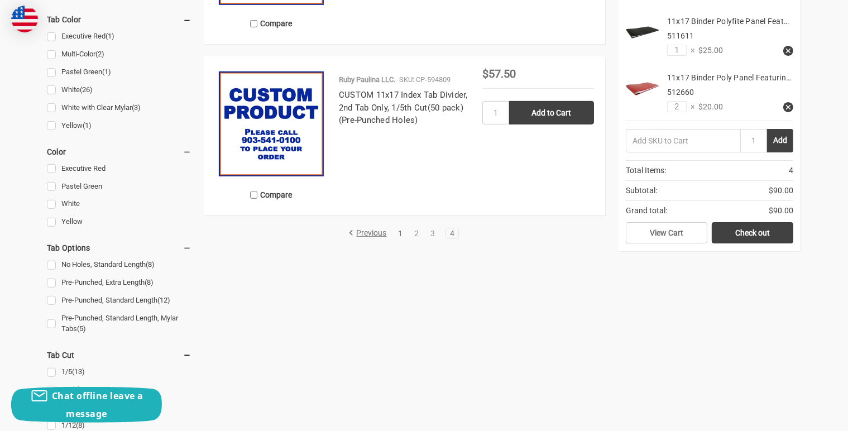
click at [400, 232] on link "1" at bounding box center [401, 233] width 12 height 8
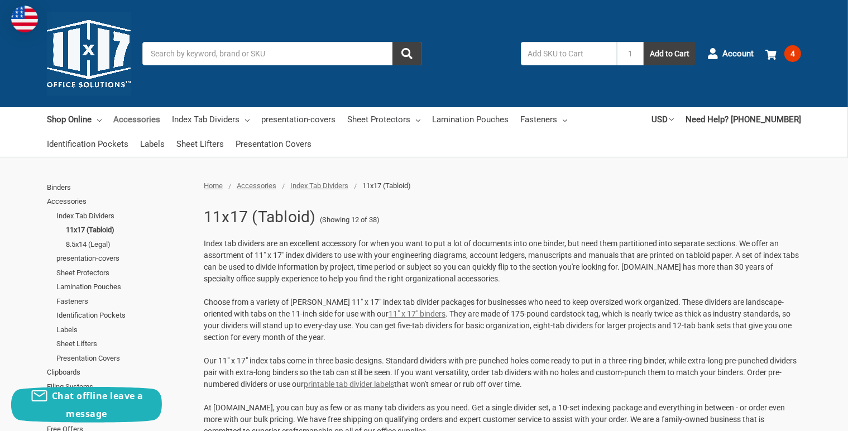
click at [149, 118] on link "Accessories" at bounding box center [136, 119] width 47 height 25
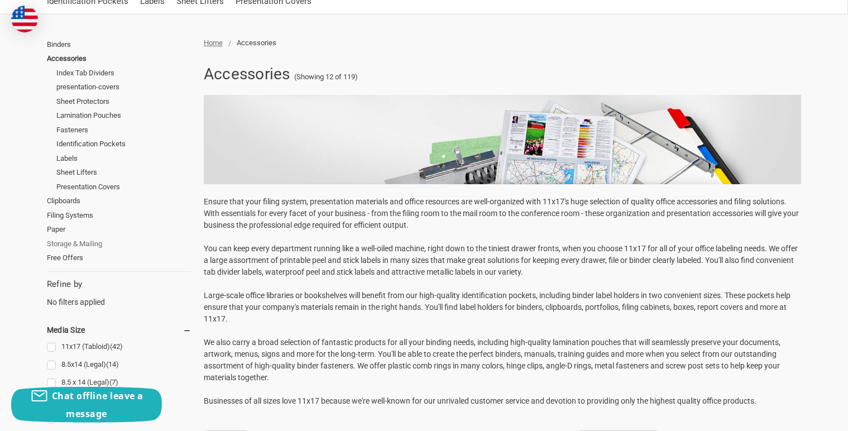
scroll to position [167, 0]
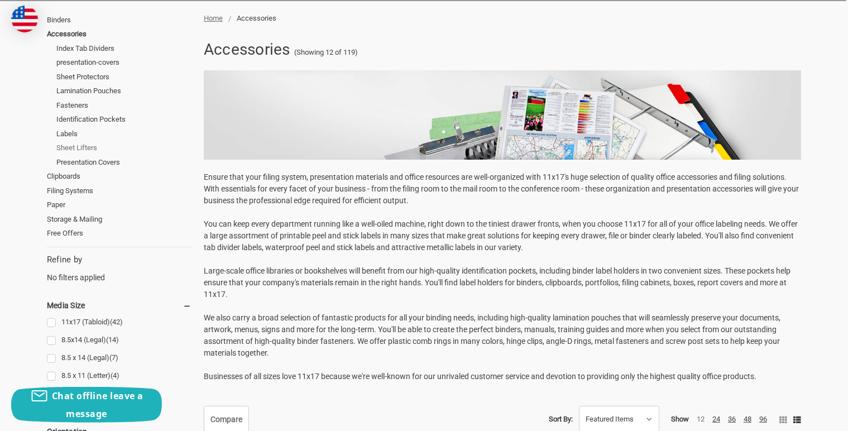
click at [83, 149] on link "Sheet Lifters" at bounding box center [123, 148] width 135 height 15
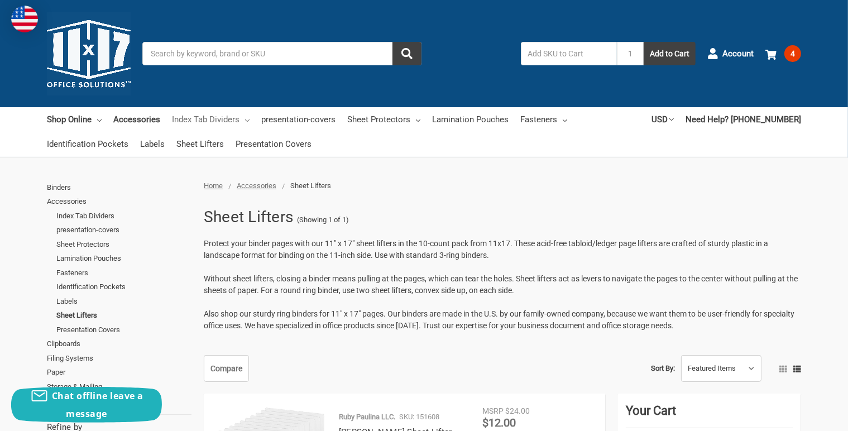
click at [244, 120] on link "Index Tab Dividers" at bounding box center [211, 119] width 78 height 25
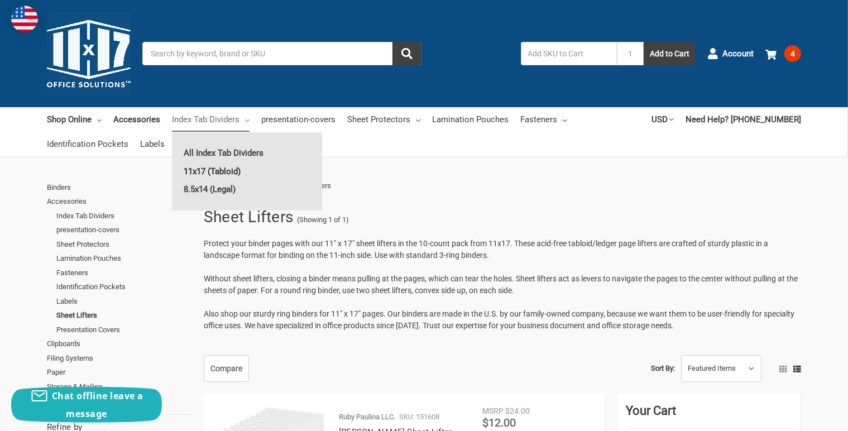
click at [223, 170] on link "11x17 (Tabloid)" at bounding box center [247, 171] width 150 height 18
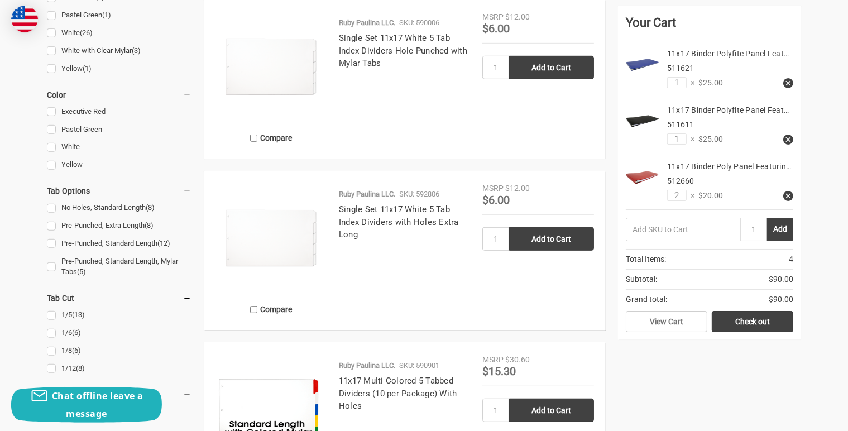
scroll to position [670, 0]
